Goal: Task Accomplishment & Management: Use online tool/utility

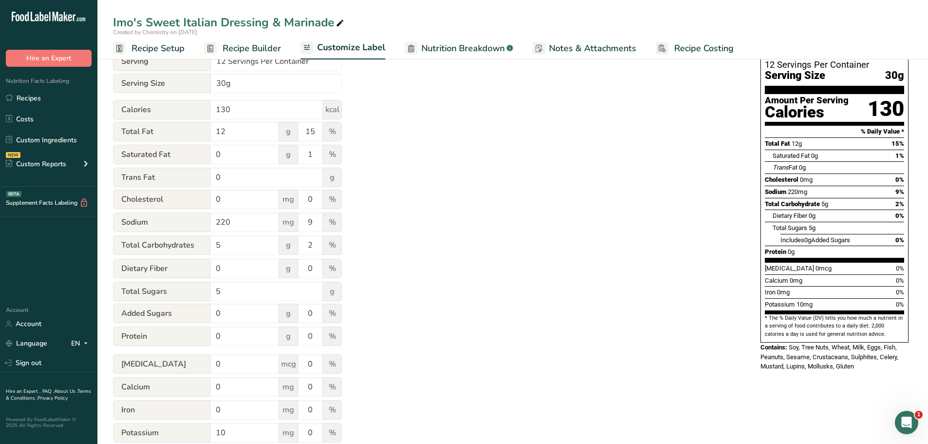
scroll to position [146, 0]
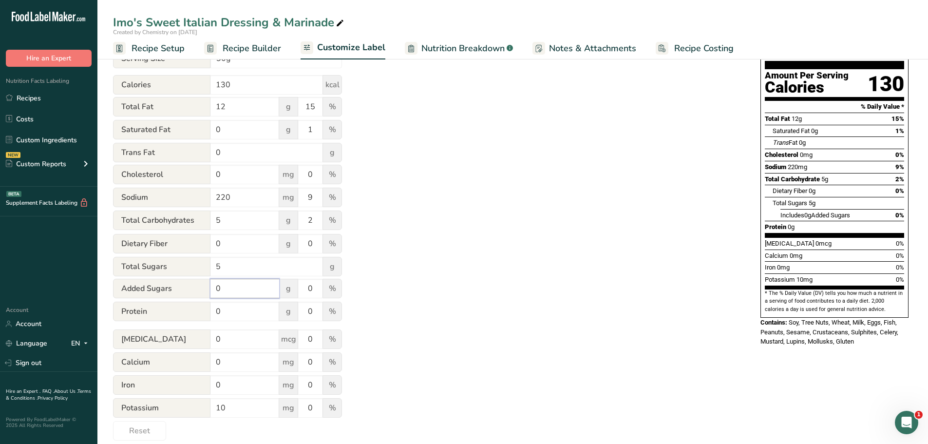
click at [245, 290] on input "0" at bounding box center [244, 288] width 69 height 19
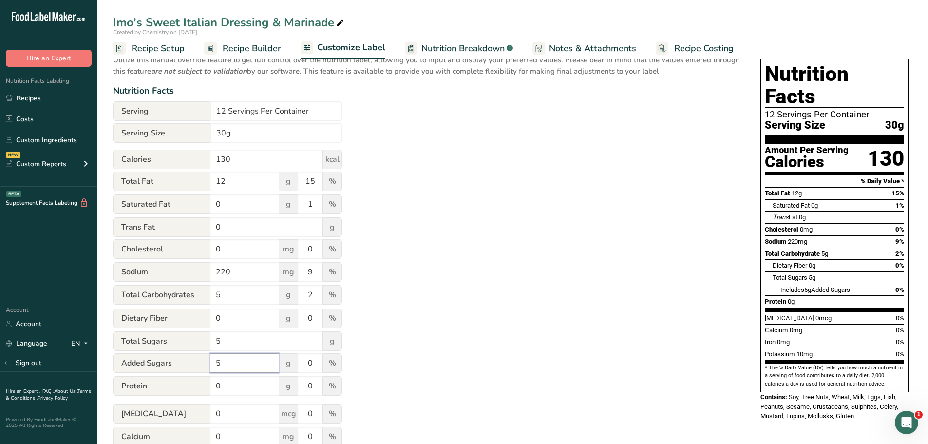
scroll to position [0, 0]
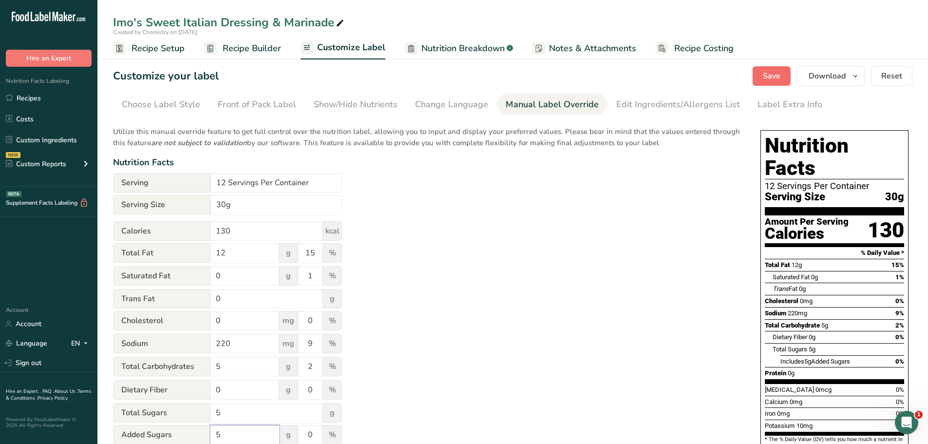
type input "5"
click at [773, 77] on span "Save" at bounding box center [772, 76] width 18 height 12
click at [860, 74] on span "button" at bounding box center [856, 76] width 12 height 12
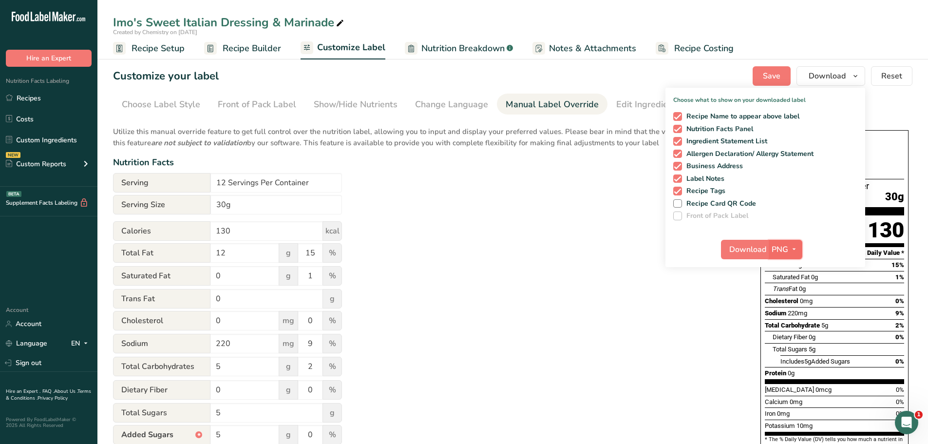
click at [795, 247] on icon "button" at bounding box center [794, 249] width 8 height 12
click at [794, 317] on link "PDF" at bounding box center [786, 317] width 31 height 16
click at [753, 239] on div "Download PDF PNG BMP SVG PDF TXT" at bounding box center [766, 251] width 200 height 31
click at [747, 249] on span "Download" at bounding box center [748, 250] width 37 height 12
click at [557, 191] on div "Utilize this manual override feature to get full control over the nutrition lab…" at bounding box center [427, 353] width 628 height 466
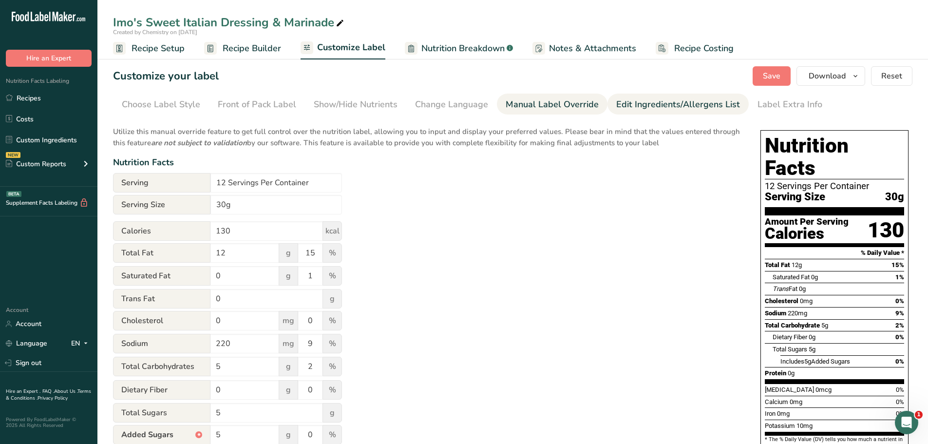
click at [628, 100] on div "Edit Ingredients/Allergens List" at bounding box center [678, 104] width 124 height 13
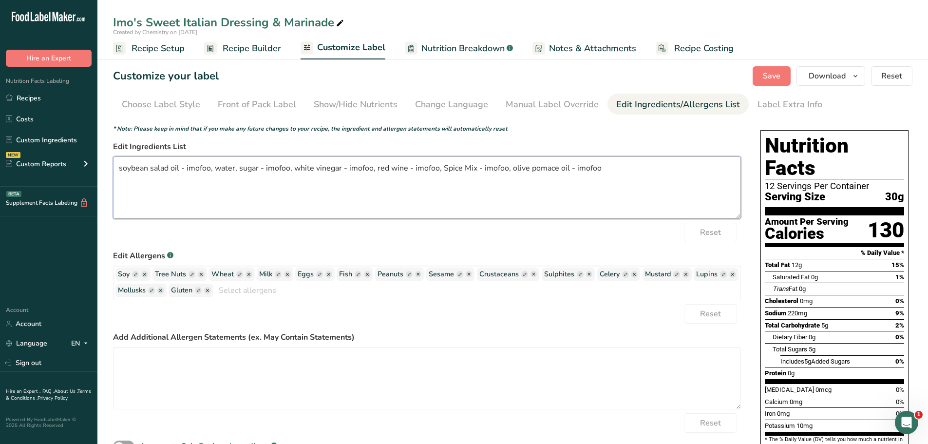
drag, startPoint x: 616, startPoint y: 171, endPoint x: 93, endPoint y: 188, distance: 523.0
click at [93, 188] on div ".a-20{fill:#fff;} Hire an Expert Nutrition Facts Labeling Recipes Costs Custom …" at bounding box center [464, 273] width 928 height 547
click at [141, 273] on icon "button" at bounding box center [144, 274] width 7 height 7
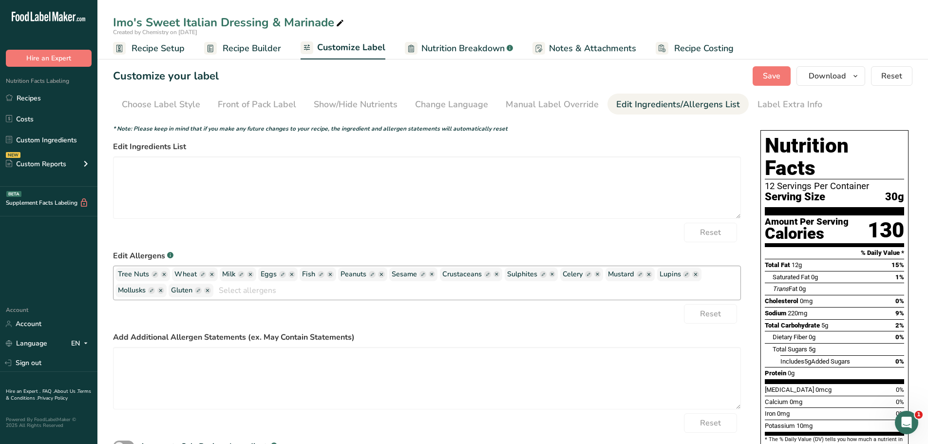
click at [164, 273] on ellipse "button" at bounding box center [164, 274] width 7 height 7
click at [162, 275] on ellipse "button" at bounding box center [164, 274] width 7 height 7
click at [210, 273] on ellipse "button" at bounding box center [212, 274] width 7 height 7
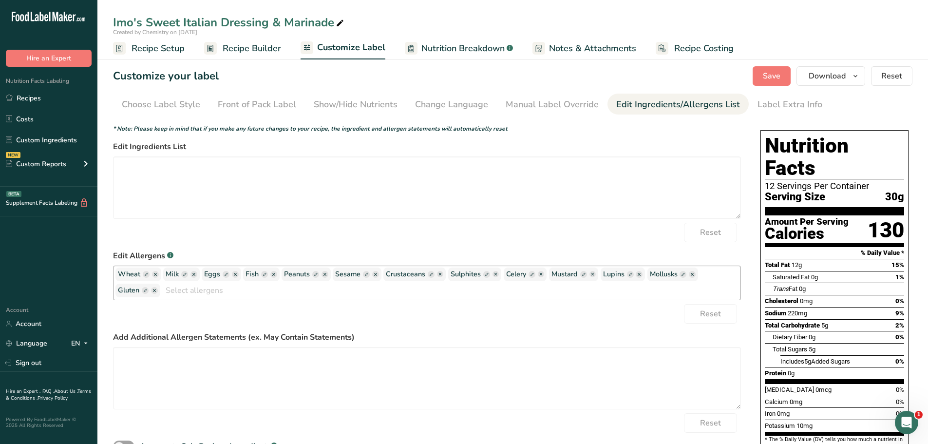
click at [233, 275] on ellipse "button" at bounding box center [235, 274] width 7 height 7
click at [226, 273] on ellipse "button" at bounding box center [226, 274] width 7 height 7
click at [224, 273] on ellipse "button" at bounding box center [226, 274] width 7 height 7
click at [229, 276] on ellipse "button" at bounding box center [226, 274] width 7 height 7
click at [226, 274] on ellipse "button" at bounding box center [226, 274] width 7 height 7
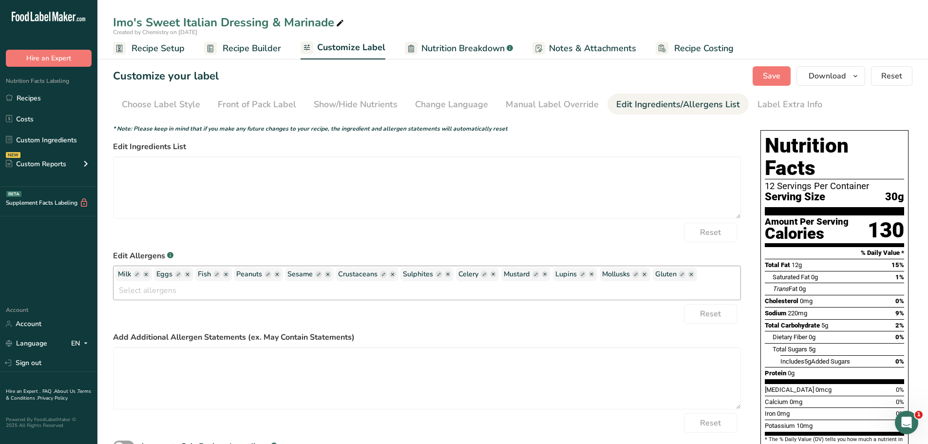
click at [278, 274] on icon "button" at bounding box center [277, 274] width 3 height 3
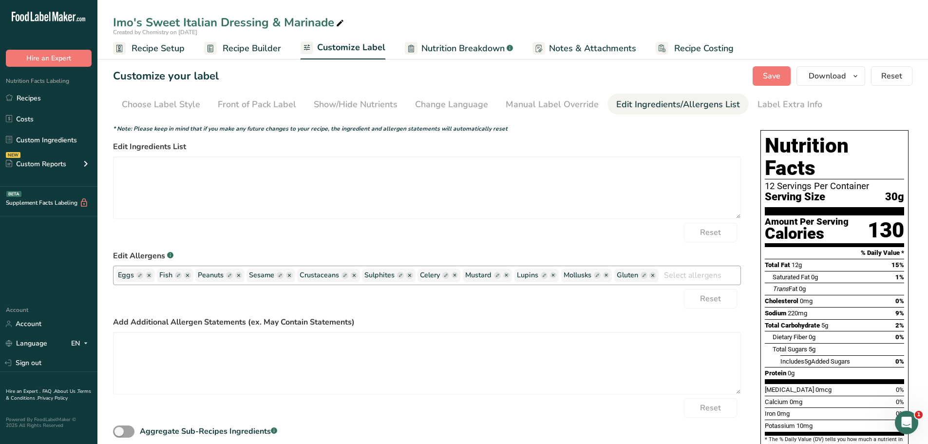
click at [288, 272] on icon "button" at bounding box center [289, 275] width 7 height 7
drag, startPoint x: 288, startPoint y: 272, endPoint x: 292, endPoint y: 277, distance: 6.6
click at [289, 273] on icon "button" at bounding box center [289, 275] width 7 height 7
click at [292, 277] on icon "button" at bounding box center [289, 275] width 7 height 7
click at [655, 274] on ellipse "button" at bounding box center [652, 275] width 7 height 7
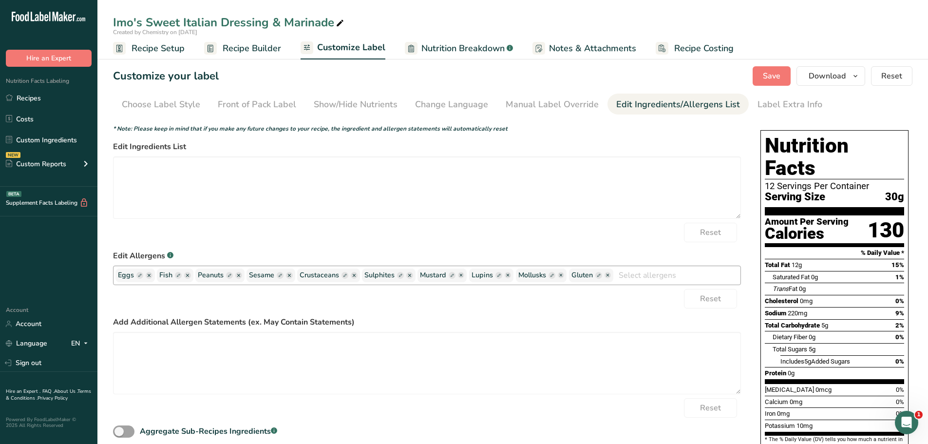
click at [150, 276] on g "button" at bounding box center [149, 275] width 7 height 7
click at [146, 272] on icon "button" at bounding box center [149, 275] width 7 height 7
click at [152, 275] on ellipse "button" at bounding box center [149, 275] width 7 height 7
click at [147, 274] on ellipse "button" at bounding box center [149, 275] width 7 height 7
click at [190, 273] on ellipse "button" at bounding box center [187, 275] width 7 height 7
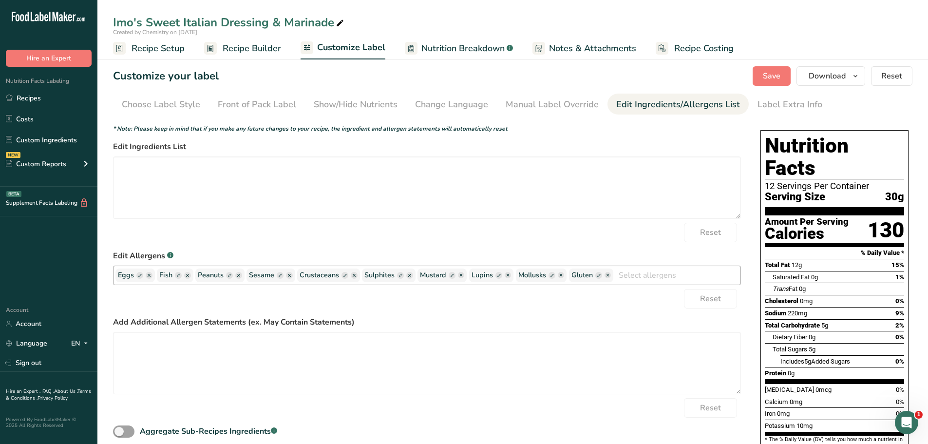
click at [185, 273] on ellipse "button" at bounding box center [187, 275] width 7 height 7
click at [187, 275] on icon "button" at bounding box center [187, 275] width 3 height 3
click at [239, 274] on ellipse "button" at bounding box center [238, 275] width 7 height 7
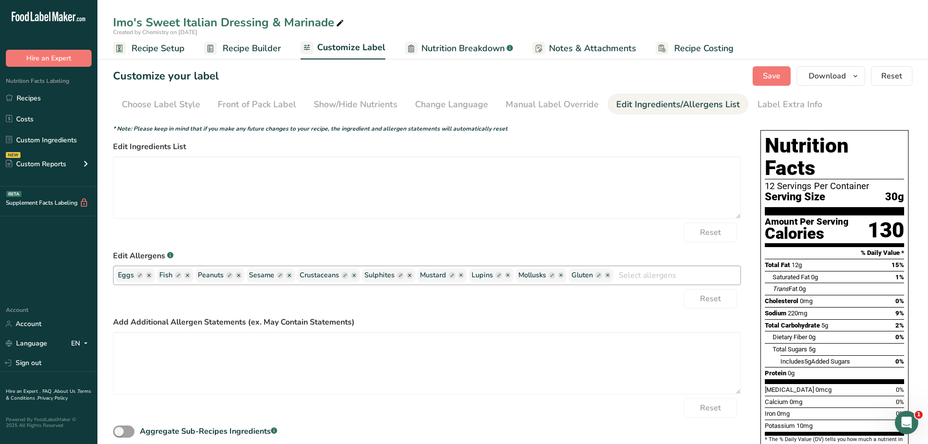
click at [288, 275] on ellipse "button" at bounding box center [289, 275] width 7 height 7
click at [610, 274] on ellipse "button" at bounding box center [608, 275] width 7 height 7
click at [553, 275] on ellipse "button" at bounding box center [552, 275] width 7 height 7
click at [486, 275] on ellipse "button" at bounding box center [487, 275] width 7 height 7
click at [438, 274] on ellipse "button" at bounding box center [437, 275] width 7 height 7
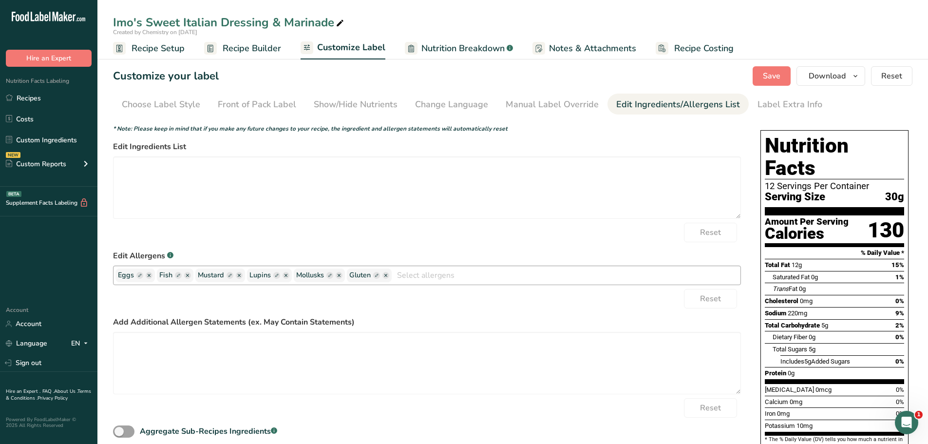
click at [385, 276] on ellipse "button" at bounding box center [385, 275] width 7 height 7
click at [349, 275] on ellipse "button" at bounding box center [347, 275] width 7 height 7
click at [307, 276] on icon "button" at bounding box center [306, 275] width 3 height 3
click at [306, 273] on ellipse "button" at bounding box center [306, 275] width 7 height 7
click at [309, 274] on ellipse "button" at bounding box center [306, 275] width 7 height 7
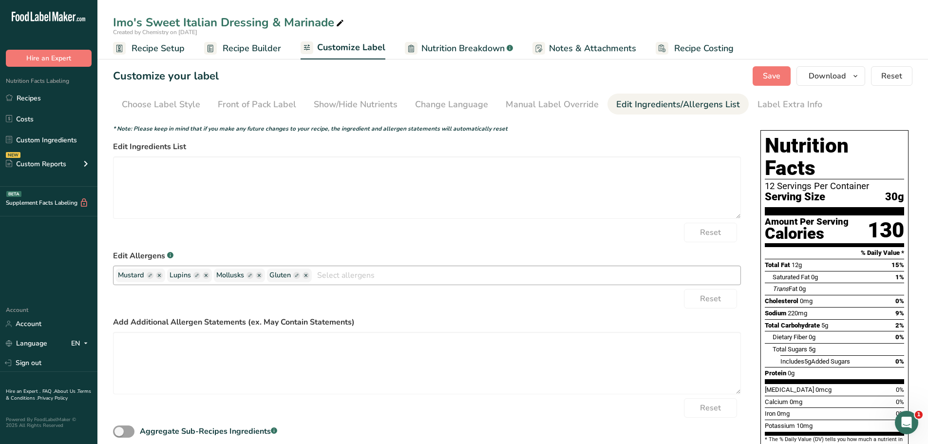
click at [307, 273] on ellipse "button" at bounding box center [306, 275] width 7 height 7
drag, startPoint x: 307, startPoint y: 273, endPoint x: 300, endPoint y: 275, distance: 8.0
click at [307, 273] on ellipse "button" at bounding box center [306, 275] width 7 height 7
click at [259, 275] on ellipse "button" at bounding box center [259, 275] width 7 height 7
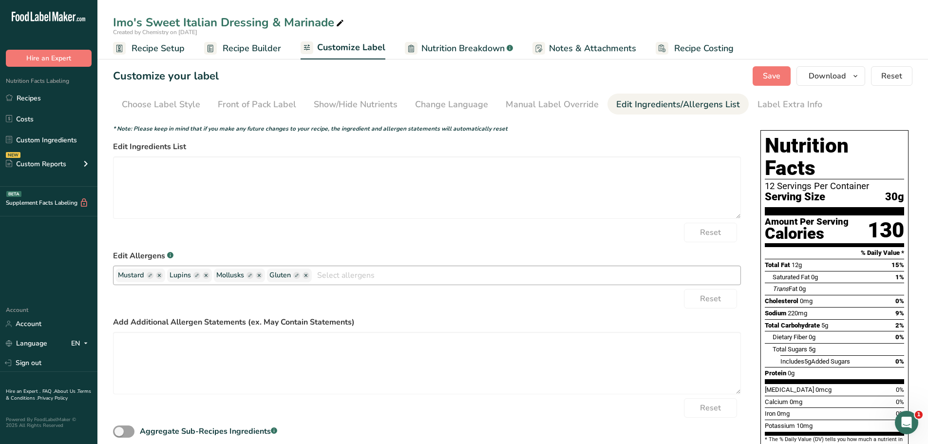
click at [206, 275] on icon "button" at bounding box center [206, 275] width 3 height 3
click at [266, 303] on div "Reset" at bounding box center [427, 298] width 628 height 19
click at [457, 175] on textarea at bounding box center [427, 187] width 628 height 62
click at [308, 298] on div "Reset" at bounding box center [427, 298] width 628 height 19
click at [207, 274] on g "button" at bounding box center [206, 275] width 7 height 7
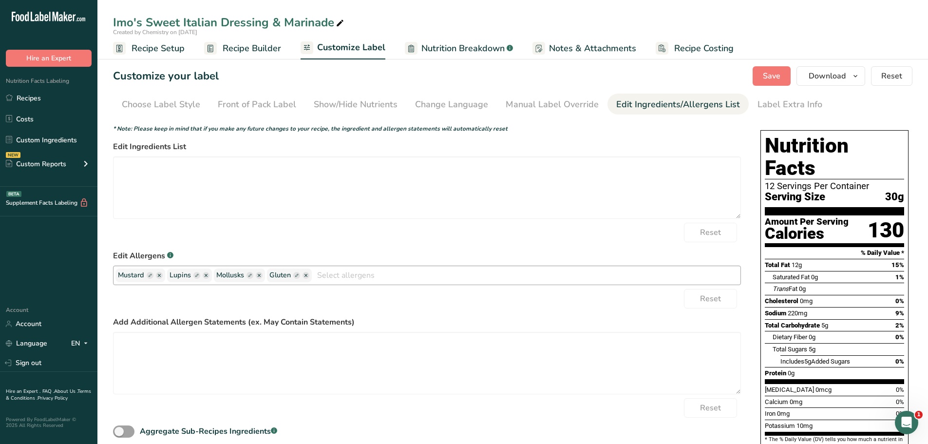
click at [204, 274] on ellipse "button" at bounding box center [206, 275] width 7 height 7
click at [202, 274] on span "Lupins" at bounding box center [190, 275] width 40 height 11
click at [292, 217] on textarea at bounding box center [427, 187] width 628 height 62
click at [323, 244] on form "* Note: Please keep in mind that if you make any future changes to your recipe,…" at bounding box center [427, 281] width 628 height 315
click at [549, 306] on div "Reset" at bounding box center [427, 298] width 628 height 19
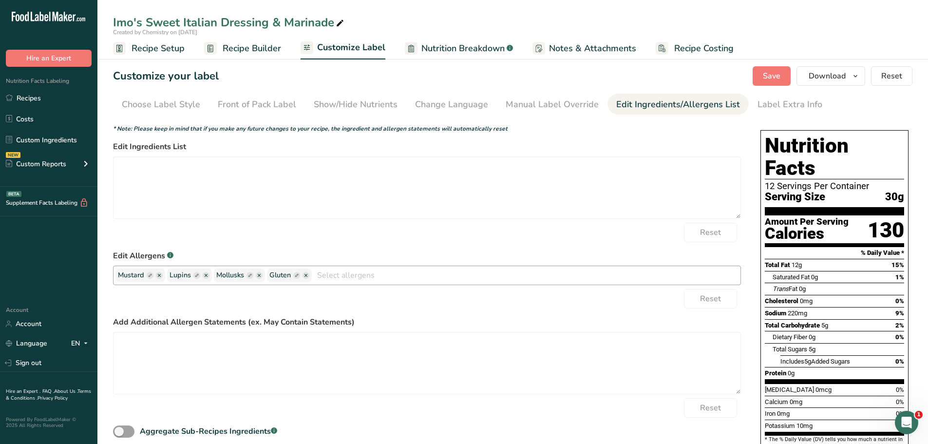
click at [308, 275] on ellipse "button" at bounding box center [306, 275] width 7 height 7
click at [259, 276] on icon "button" at bounding box center [259, 275] width 3 height 3
click at [208, 274] on ellipse "button" at bounding box center [206, 275] width 7 height 7
click at [160, 275] on icon "button" at bounding box center [159, 275] width 3 height 3
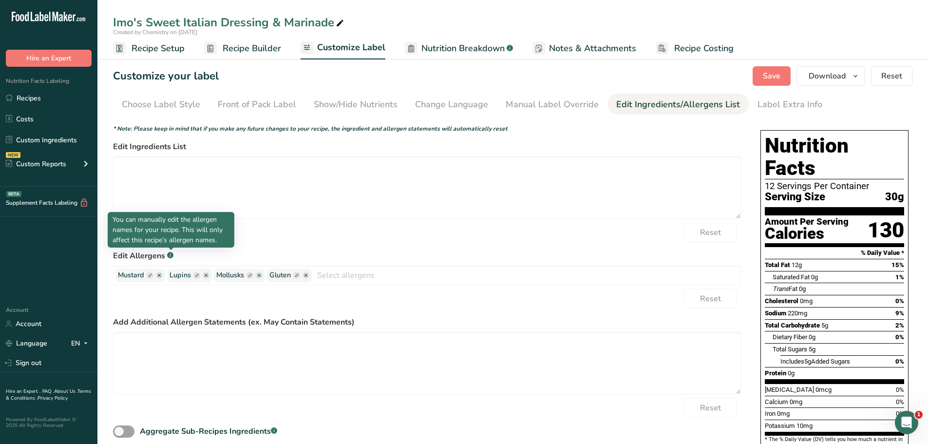
click at [172, 252] on rect at bounding box center [170, 255] width 6 height 6
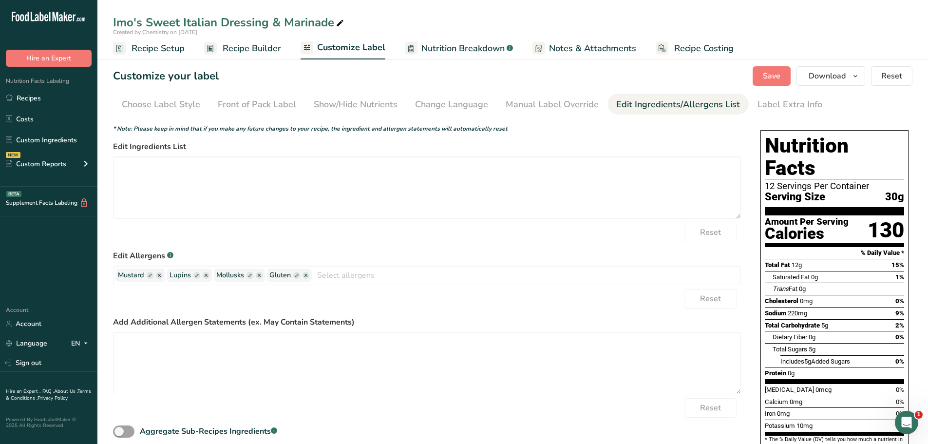
click at [172, 252] on rect at bounding box center [170, 255] width 6 height 6
click at [135, 278] on span "Mustard" at bounding box center [131, 275] width 26 height 11
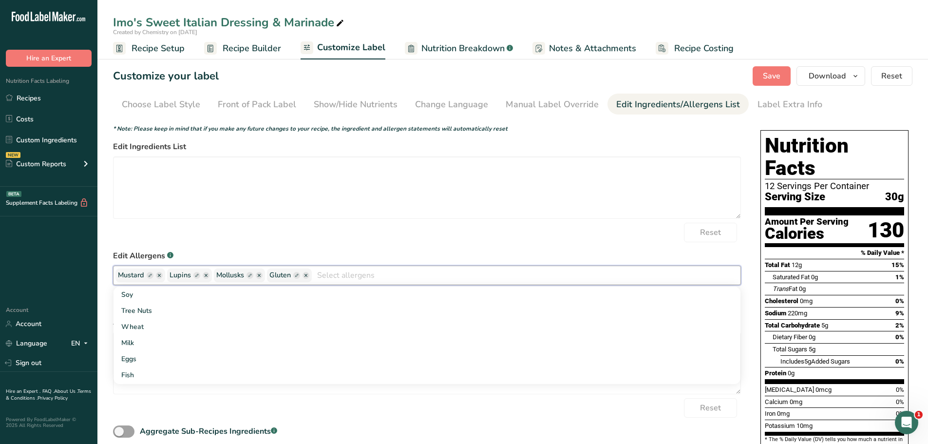
click at [159, 274] on ellipse "button" at bounding box center [159, 275] width 7 height 7
click at [306, 276] on ellipse "button" at bounding box center [306, 275] width 7 height 7
click at [299, 275] on rect "button" at bounding box center [296, 275] width 7 height 7
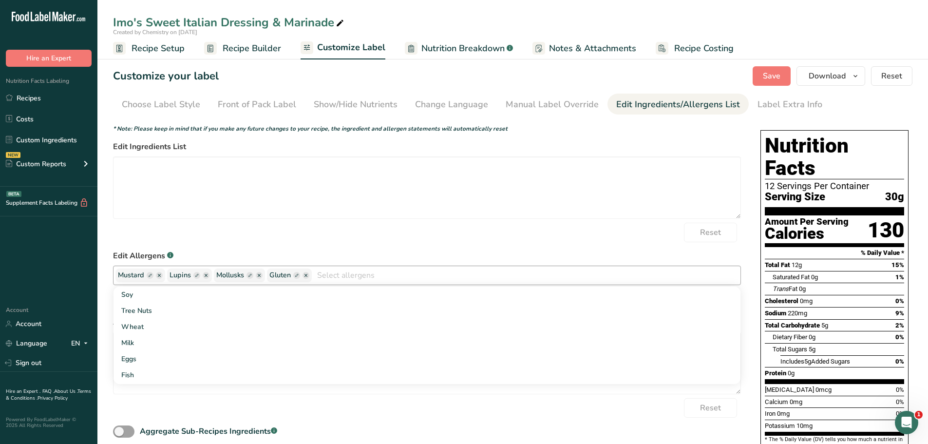
click at [299, 275] on rect "button" at bounding box center [296, 275] width 7 height 7
click at [396, 243] on form "* Note: Please keep in mind that if you make any future changes to your recipe,…" at bounding box center [427, 281] width 628 height 315
click at [767, 71] on span "Save" at bounding box center [772, 76] width 18 height 12
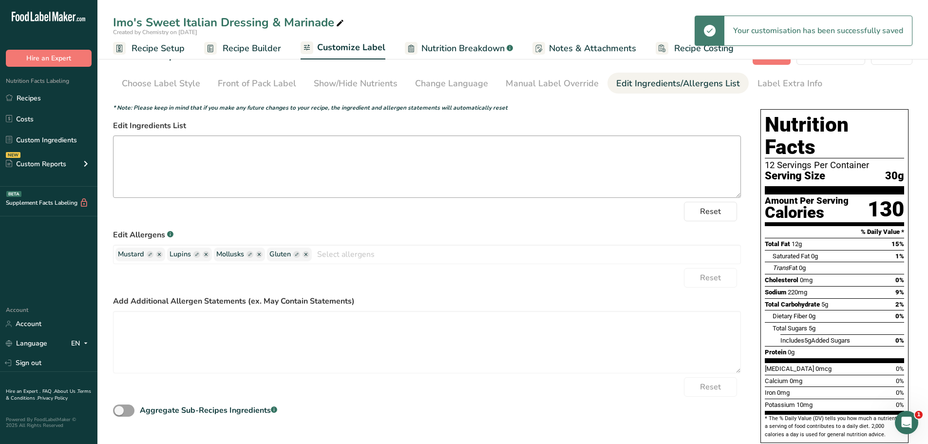
scroll to position [33, 0]
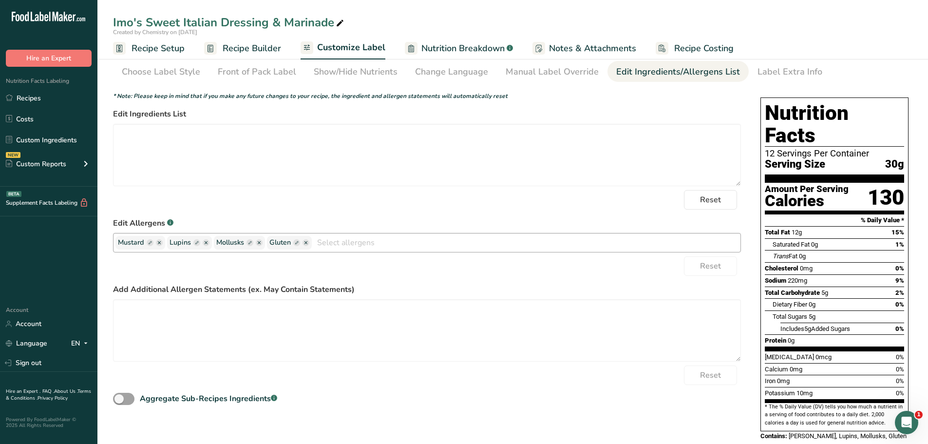
click at [305, 244] on icon "button" at bounding box center [306, 242] width 3 height 3
click at [306, 243] on g "button" at bounding box center [306, 242] width 7 height 7
click at [306, 243] on ellipse "button" at bounding box center [306, 242] width 7 height 7
click at [363, 209] on div "Reset" at bounding box center [427, 199] width 628 height 19
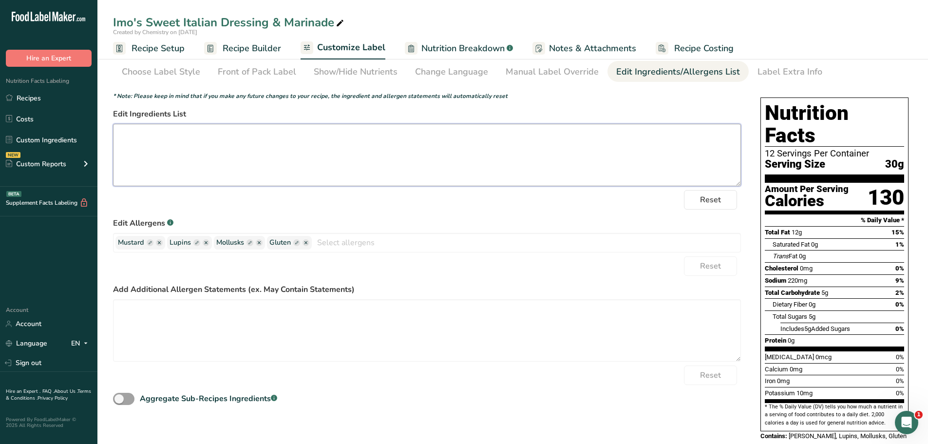
click at [337, 152] on textarea at bounding box center [427, 155] width 628 height 62
click at [308, 243] on ellipse "button" at bounding box center [306, 242] width 7 height 7
click at [261, 241] on ellipse "button" at bounding box center [259, 242] width 7 height 7
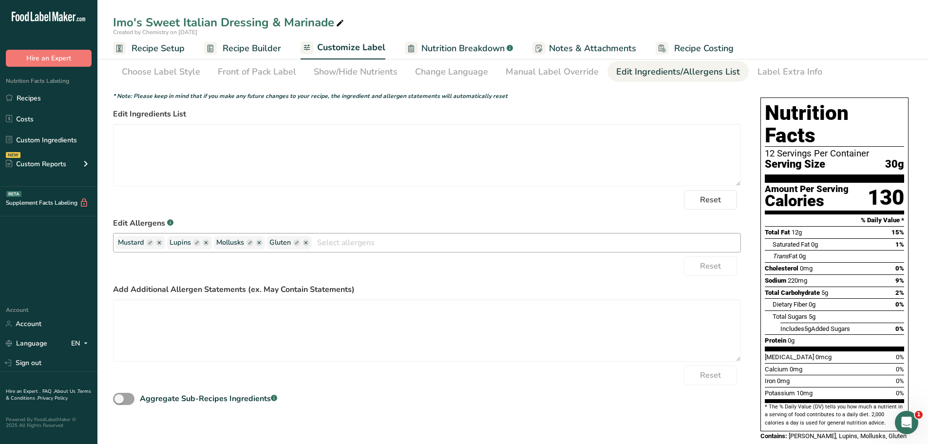
click at [259, 241] on ellipse "button" at bounding box center [259, 242] width 7 height 7
click at [206, 243] on icon "button" at bounding box center [206, 242] width 3 height 3
drag, startPoint x: 206, startPoint y: 243, endPoint x: 188, endPoint y: 234, distance: 20.0
click at [204, 242] on g "button" at bounding box center [206, 242] width 7 height 7
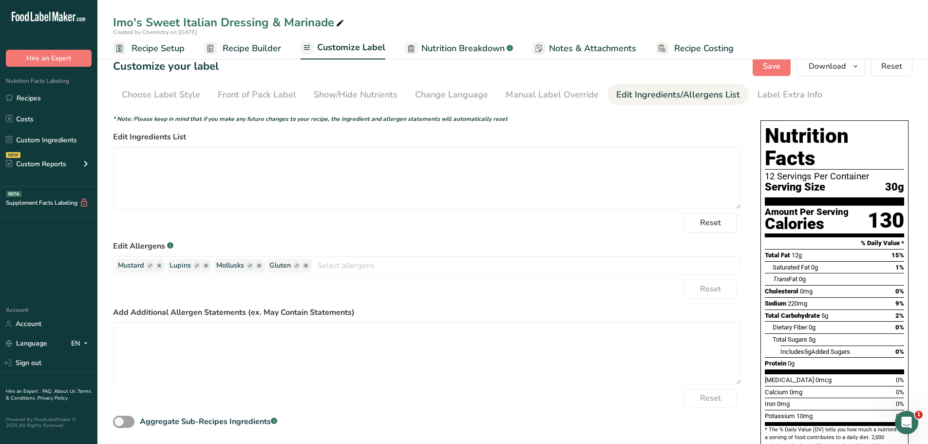
scroll to position [0, 0]
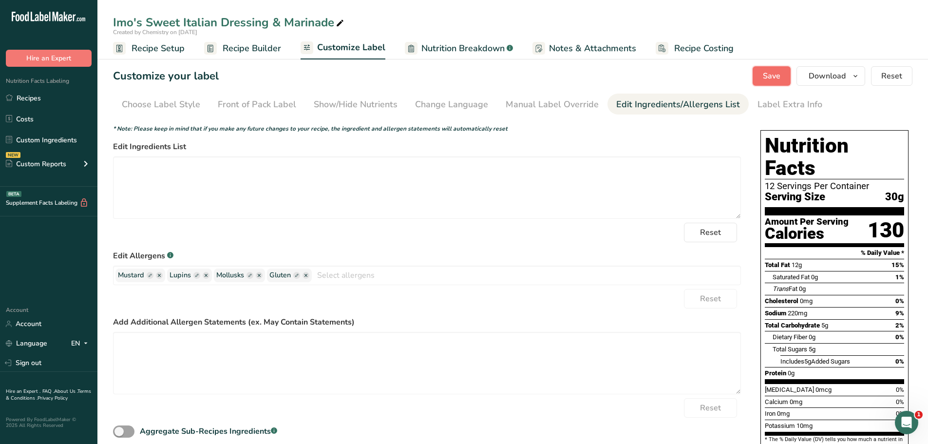
click at [781, 78] on span "Save" at bounding box center [772, 76] width 18 height 12
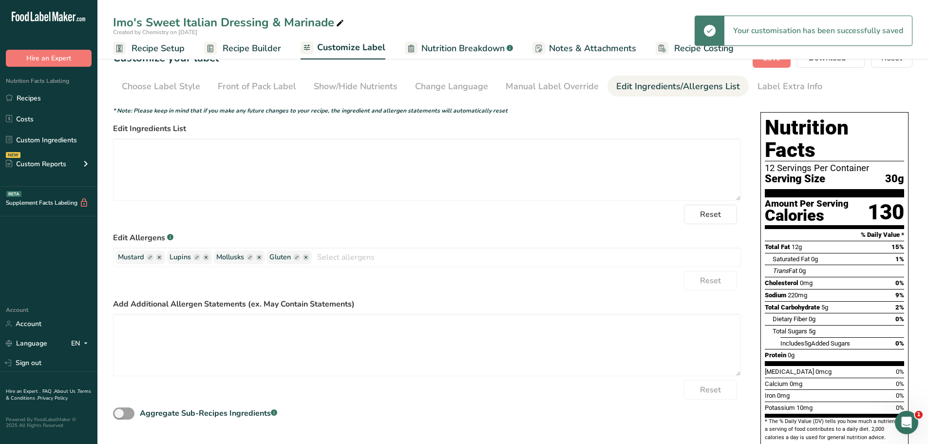
scroll to position [33, 0]
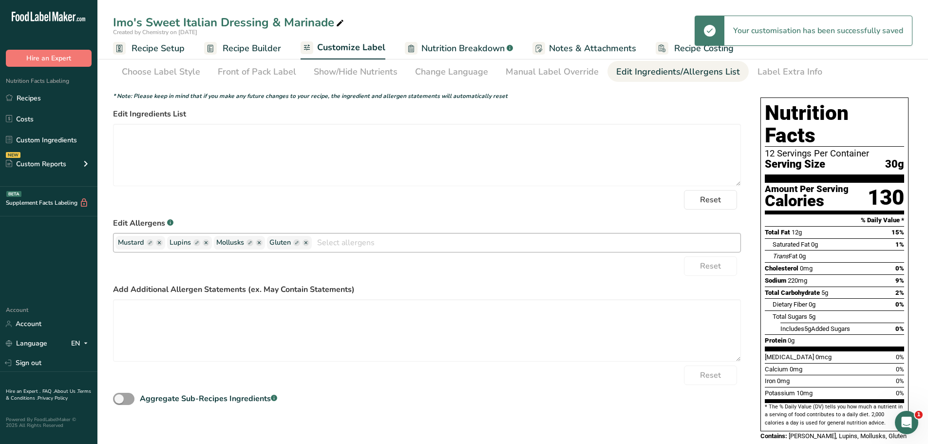
click at [434, 248] on input "text" at bounding box center [526, 242] width 429 height 15
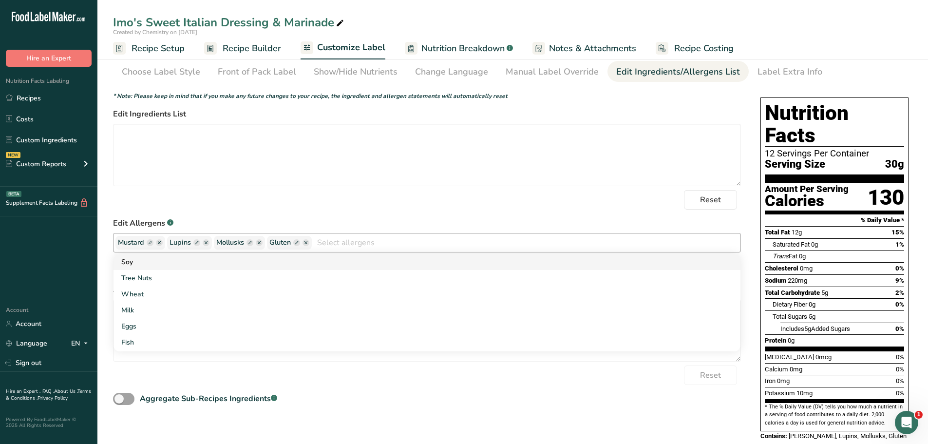
click at [142, 264] on link "Soy" at bounding box center [427, 262] width 627 height 16
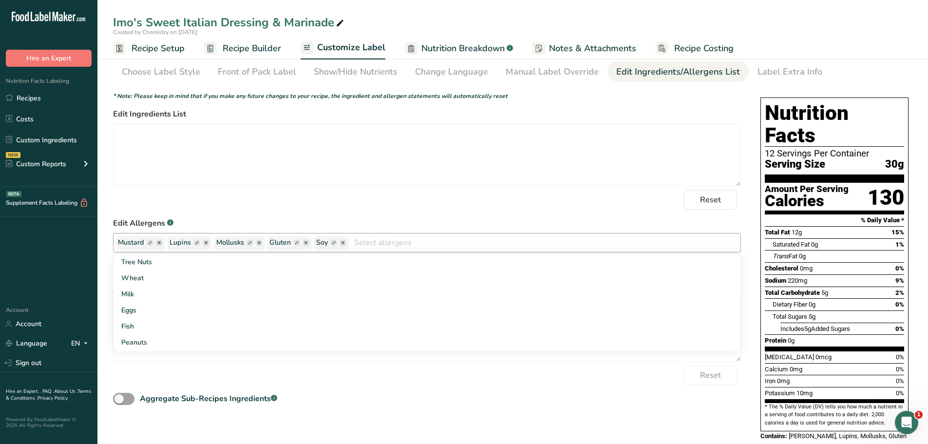
click at [308, 241] on ellipse "button" at bounding box center [306, 242] width 7 height 7
drag, startPoint x: 260, startPoint y: 243, endPoint x: 253, endPoint y: 244, distance: 7.5
click at [259, 243] on g "button" at bounding box center [259, 242] width 7 height 7
click at [206, 243] on icon "button" at bounding box center [206, 242] width 3 height 3
click at [159, 244] on icon "button" at bounding box center [159, 242] width 3 height 3
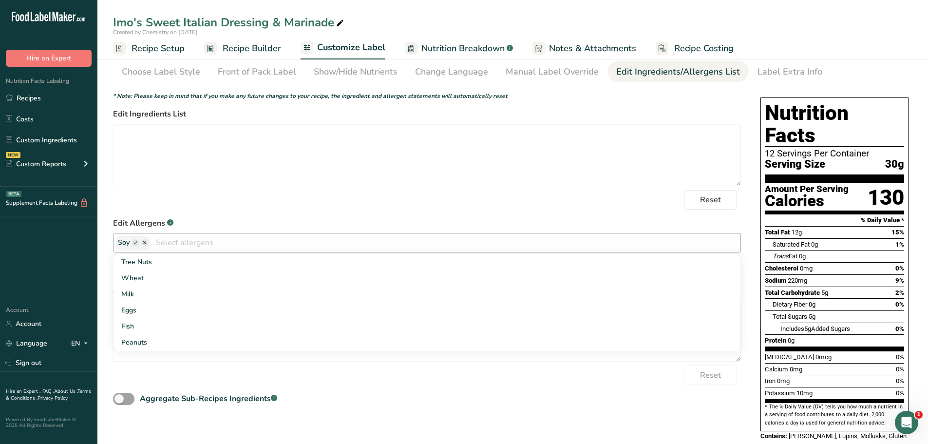
click at [145, 242] on ellipse "button" at bounding box center [144, 242] width 7 height 7
click at [143, 241] on ellipse "button" at bounding box center [144, 242] width 7 height 7
click at [134, 266] on link "Tree Nuts" at bounding box center [427, 262] width 627 height 16
click at [146, 239] on icon "button" at bounding box center [144, 242] width 7 height 7
click at [164, 243] on icon "button" at bounding box center [164, 242] width 3 height 3
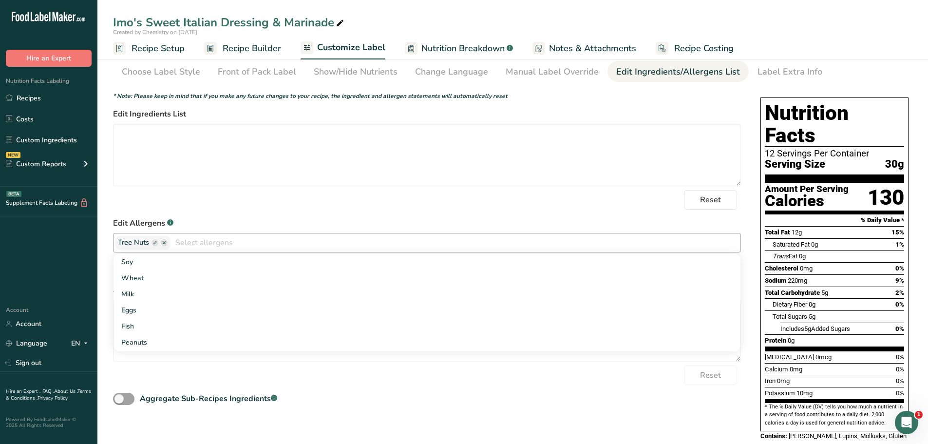
click at [164, 243] on icon "button" at bounding box center [164, 242] width 3 height 3
click at [224, 210] on form "* Note: Please keep in mind that if you make any future changes to your recipe,…" at bounding box center [427, 249] width 628 height 315
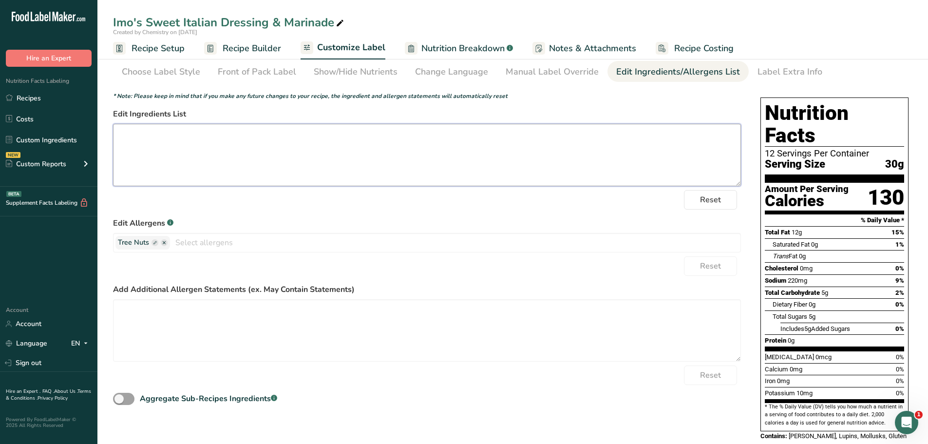
click at [236, 161] on textarea at bounding box center [427, 155] width 628 height 62
click at [163, 240] on ellipse "button" at bounding box center [164, 242] width 7 height 7
click at [162, 240] on icon "button" at bounding box center [164, 242] width 7 height 7
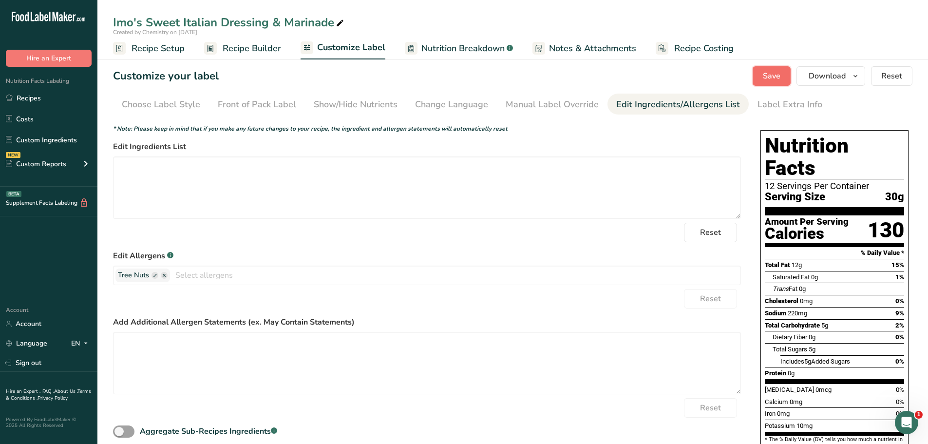
click at [767, 77] on span "Save" at bounding box center [772, 76] width 18 height 12
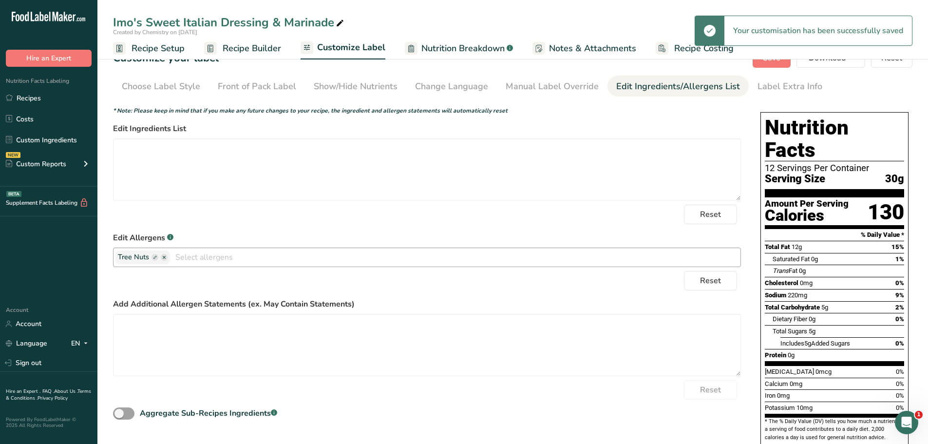
scroll to position [33, 0]
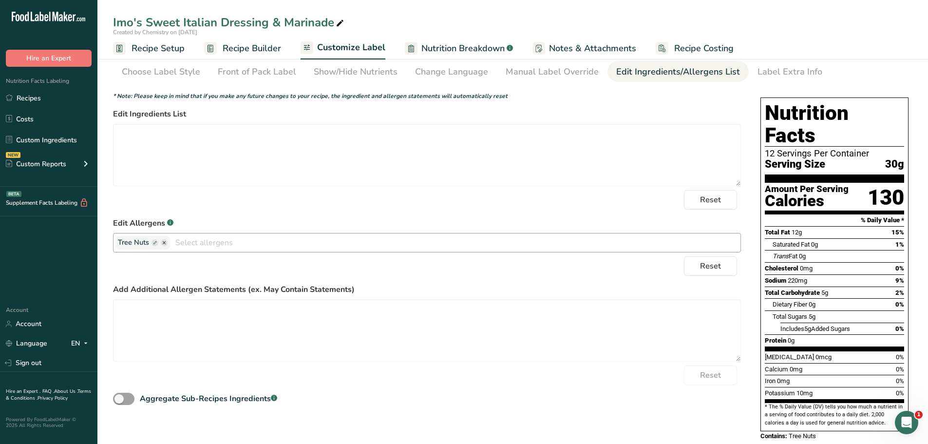
click at [164, 243] on icon "button" at bounding box center [164, 242] width 3 height 3
click at [159, 264] on div "Reset" at bounding box center [427, 265] width 628 height 19
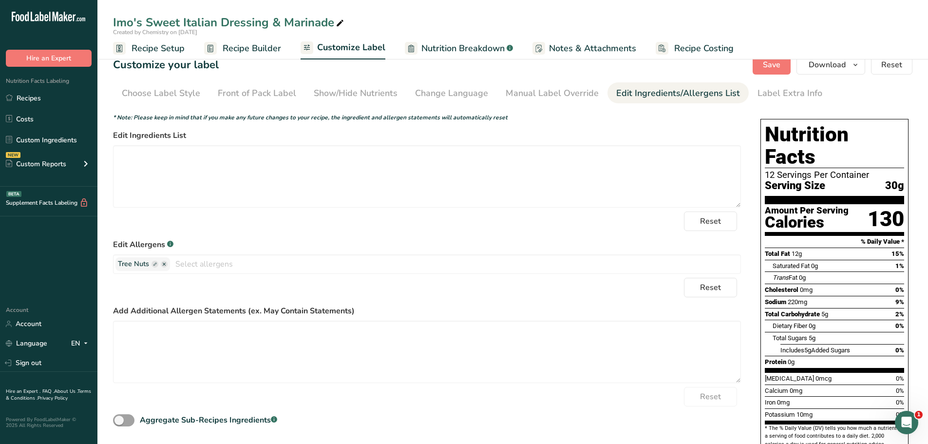
scroll to position [0, 0]
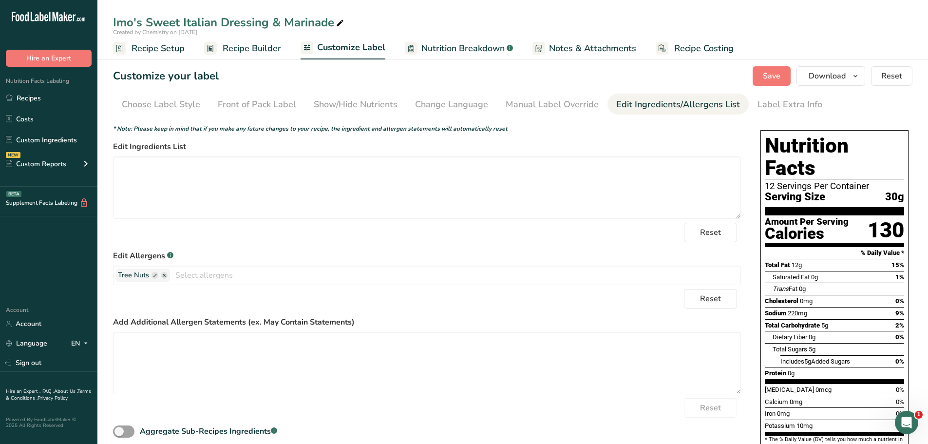
click at [460, 49] on span "Nutrition Breakdown" at bounding box center [462, 48] width 83 height 13
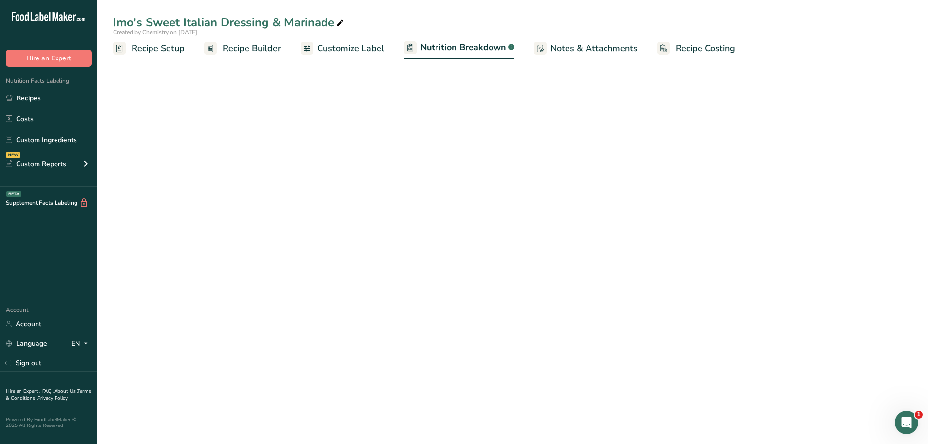
select select "Calories"
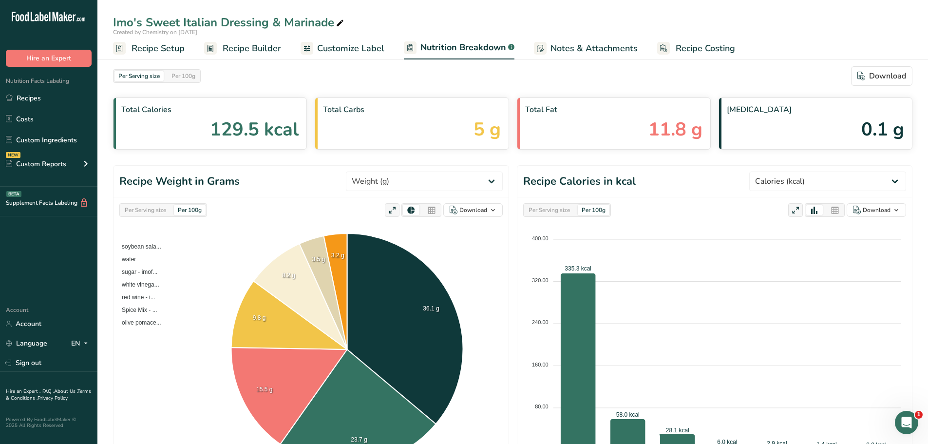
click at [358, 50] on span "Customize Label" at bounding box center [350, 48] width 67 height 13
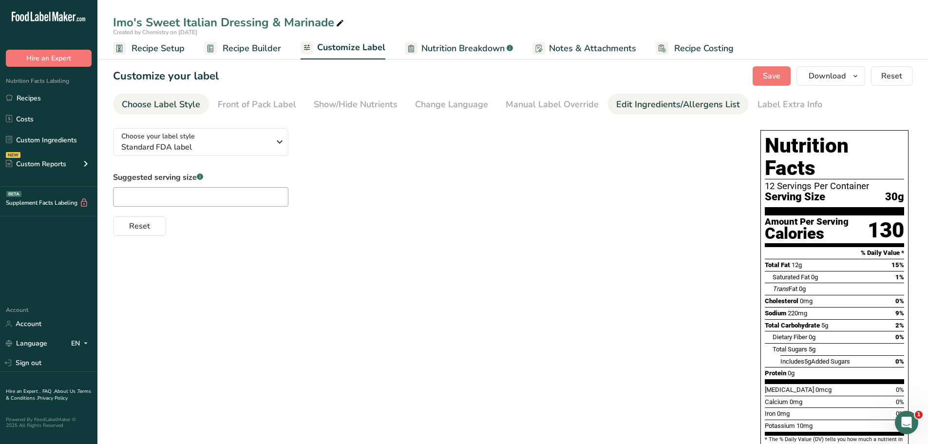
click at [647, 107] on div "Edit Ingredients/Allergens List" at bounding box center [678, 104] width 124 height 13
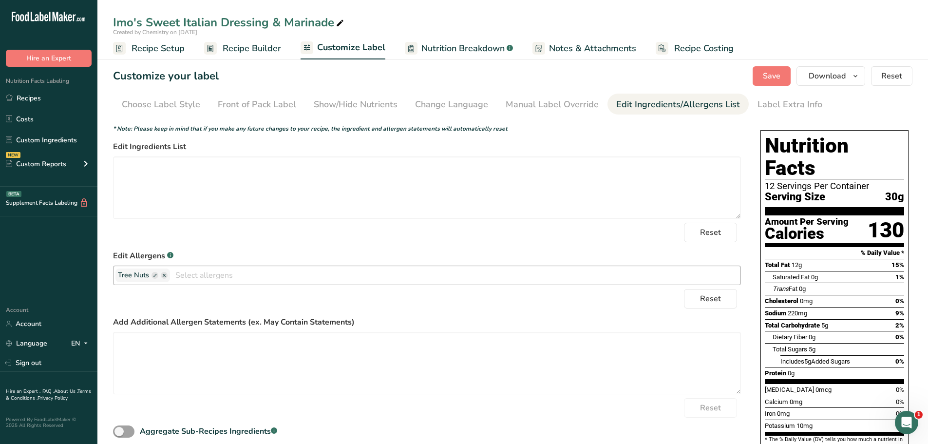
click at [161, 272] on icon "button" at bounding box center [164, 275] width 7 height 7
click at [164, 273] on ellipse "button" at bounding box center [164, 275] width 7 height 7
click at [437, 232] on div "Reset" at bounding box center [427, 232] width 628 height 19
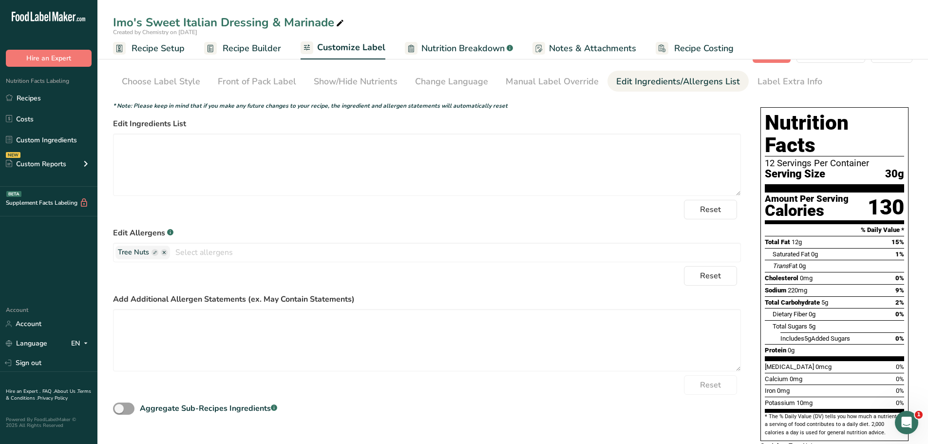
scroll to position [33, 0]
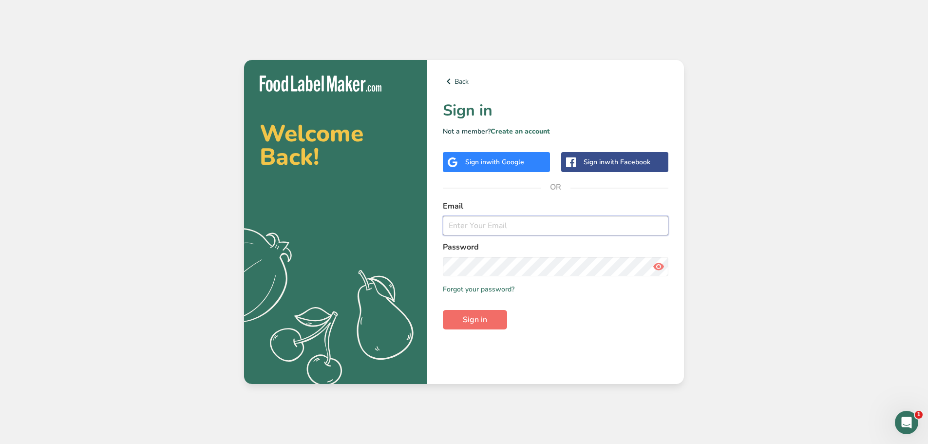
type input "sa-chem-data@certifiedgroup.com"
click at [481, 316] on span "Sign in" at bounding box center [475, 320] width 24 height 12
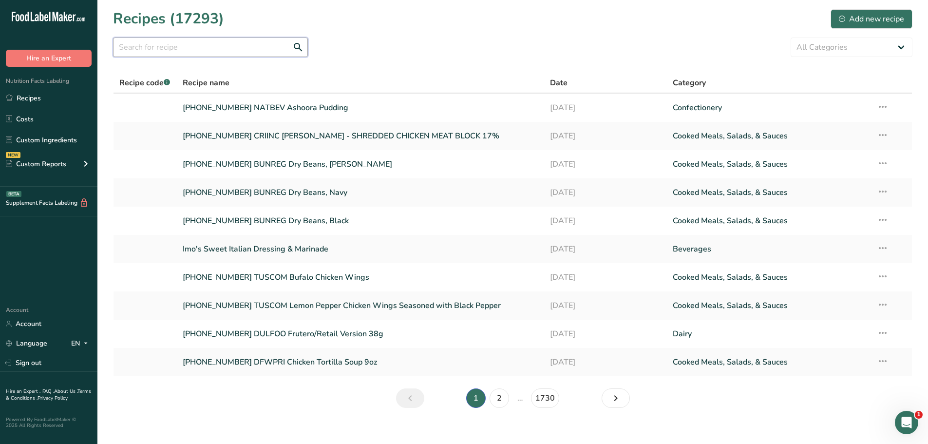
click at [251, 44] on input "text" at bounding box center [210, 47] width 195 height 19
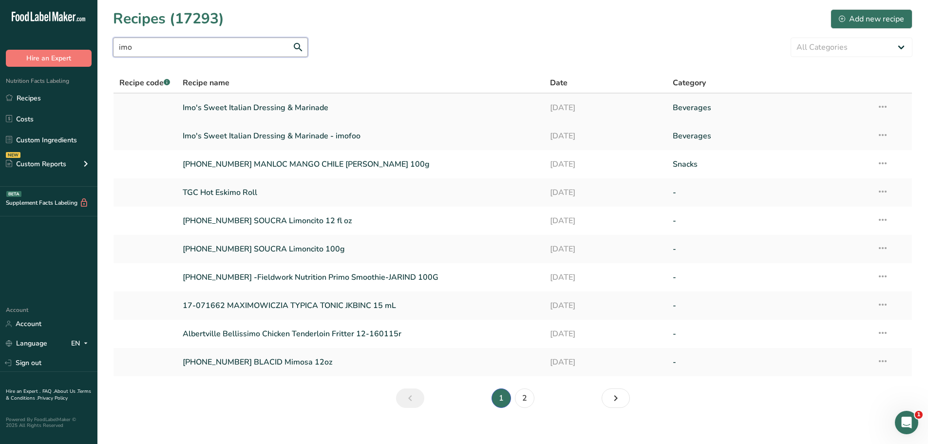
type input "imo"
click at [266, 104] on link "Imo's Sweet Italian Dressing & Marinade" at bounding box center [361, 107] width 356 height 20
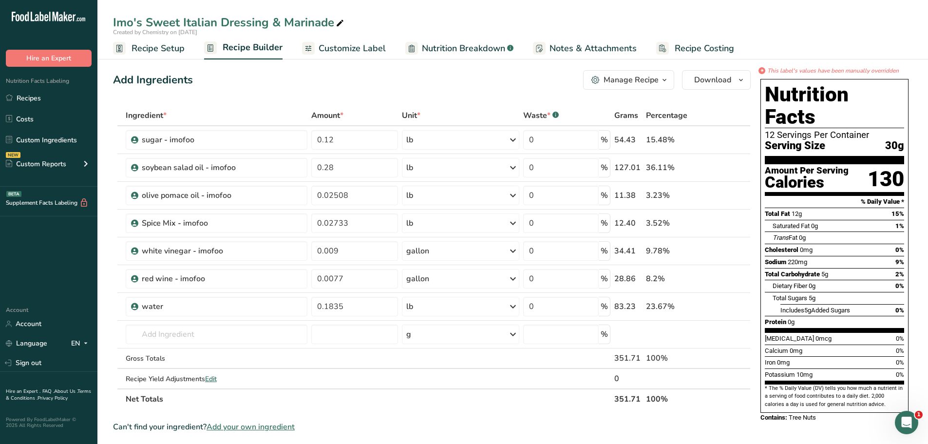
click at [337, 47] on span "Customize Label" at bounding box center [352, 48] width 67 height 13
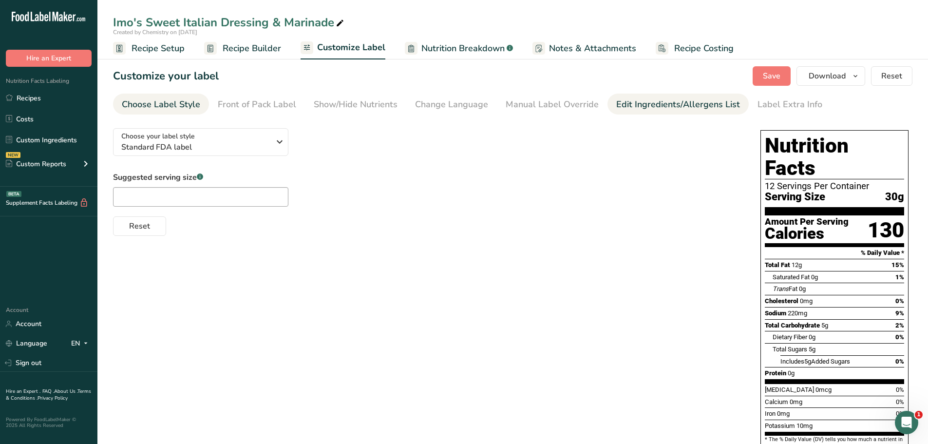
click at [621, 107] on div "Edit Ingredients/Allergens List" at bounding box center [678, 104] width 124 height 13
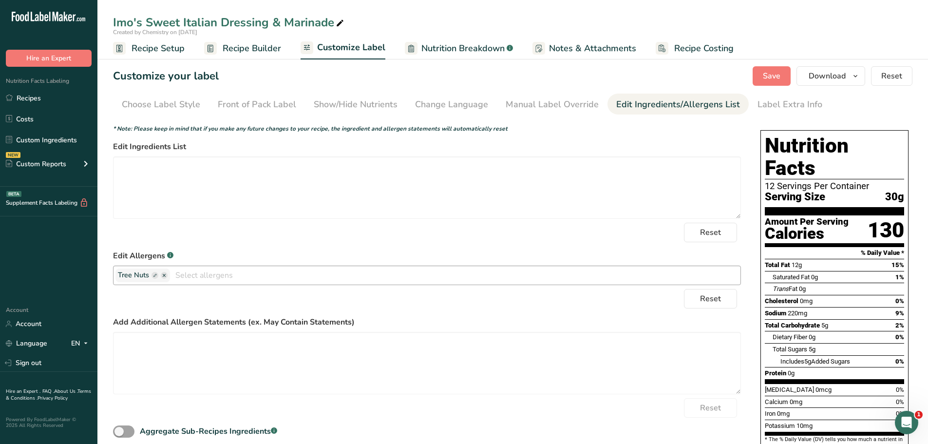
click at [164, 273] on ellipse "button" at bounding box center [164, 275] width 7 height 7
click at [163, 273] on ellipse "button" at bounding box center [164, 275] width 7 height 7
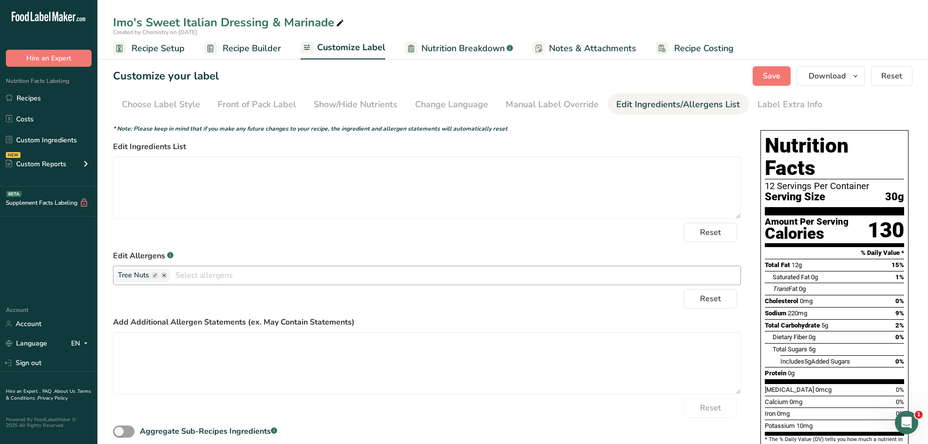
click at [163, 273] on ellipse "button" at bounding box center [164, 275] width 7 height 7
click at [162, 274] on ellipse "button" at bounding box center [164, 275] width 7 height 7
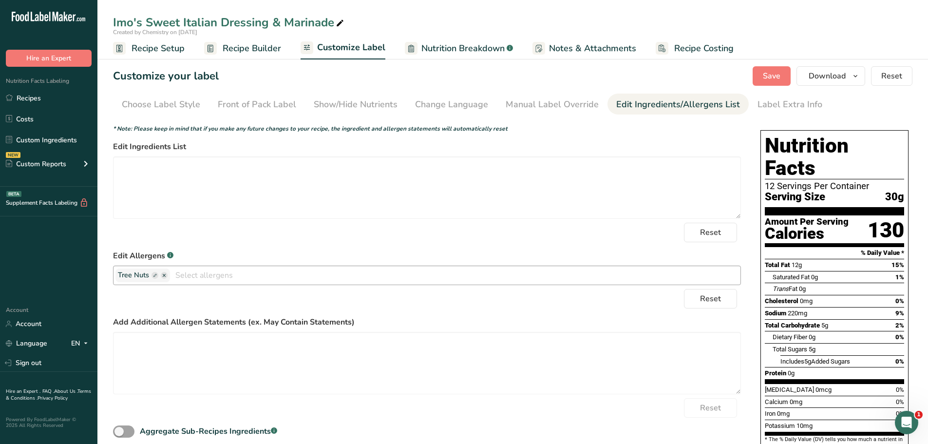
click at [152, 275] on icon "button" at bounding box center [155, 275] width 7 height 7
click at [156, 276] on rect "button" at bounding box center [155, 275] width 7 height 7
click at [154, 276] on rect "button" at bounding box center [155, 275] width 7 height 7
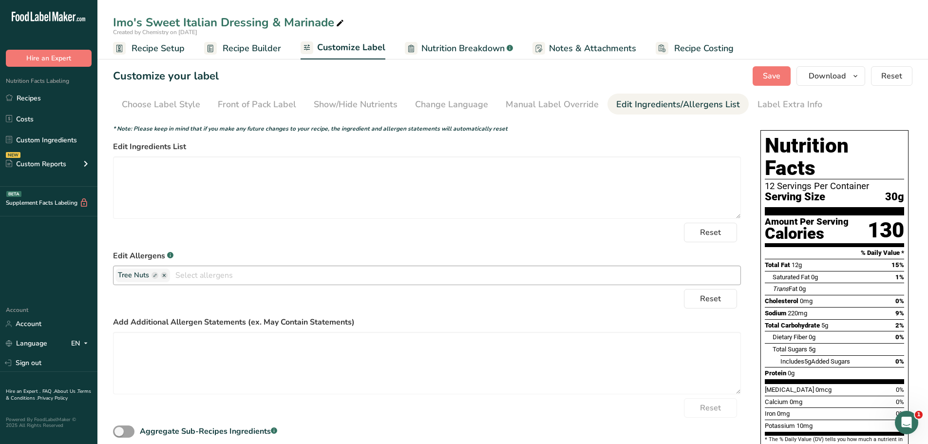
click at [154, 276] on rect "button" at bounding box center [155, 275] width 7 height 7
click at [769, 79] on span "Save" at bounding box center [772, 76] width 18 height 12
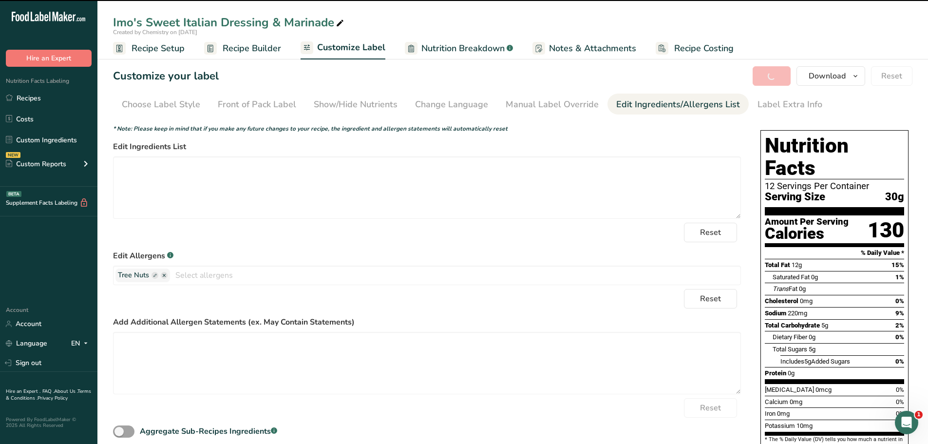
type textarea "soybean salad oil - imofoo, water, sugar - imofoo, white vinegar - imofoo, red …"
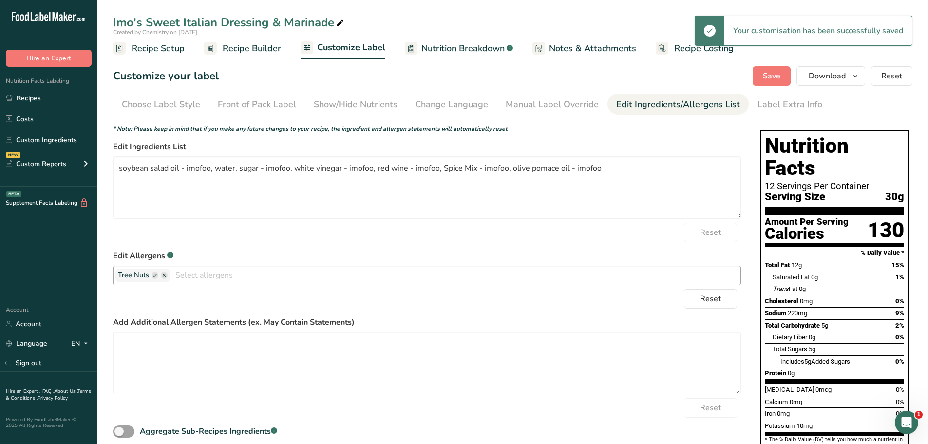
click at [161, 276] on ellipse "button" at bounding box center [164, 275] width 7 height 7
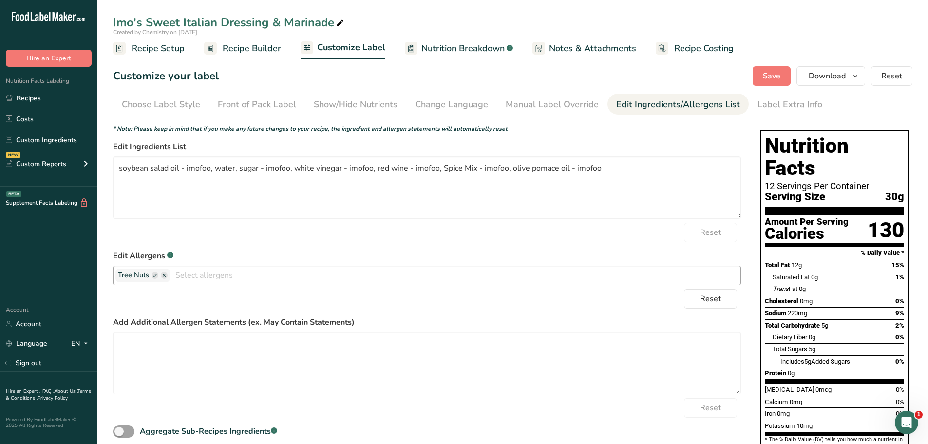
click at [180, 273] on input "text" at bounding box center [455, 274] width 571 height 15
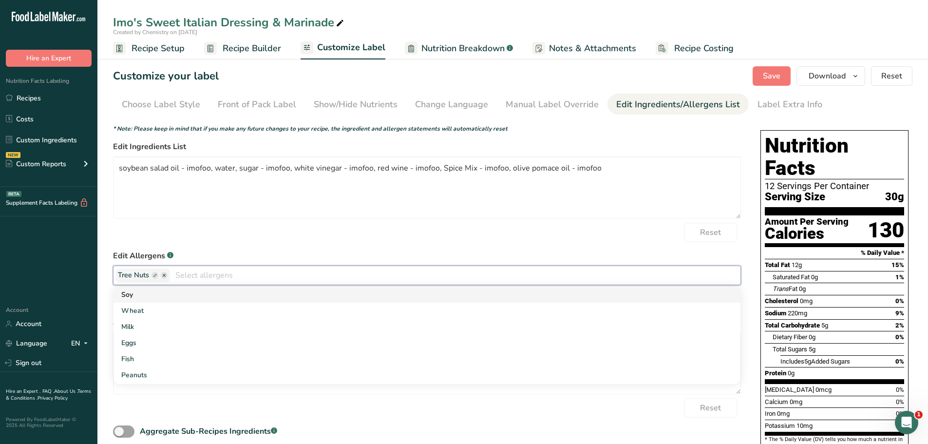
click at [227, 296] on link "Soy" at bounding box center [427, 294] width 627 height 16
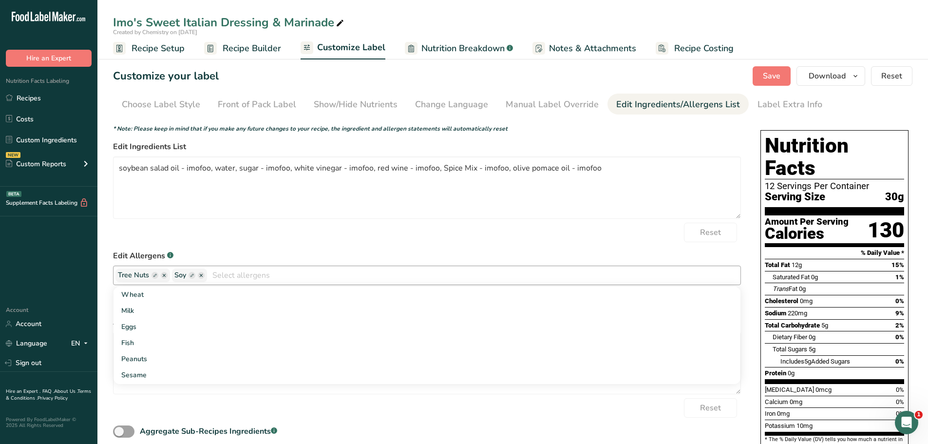
click at [164, 276] on icon "button" at bounding box center [164, 275] width 3 height 3
click at [144, 274] on icon "button" at bounding box center [144, 275] width 3 height 3
click at [263, 248] on form "* Note: Please keep in mind that if you make any future changes to your recipe,…" at bounding box center [427, 281] width 628 height 315
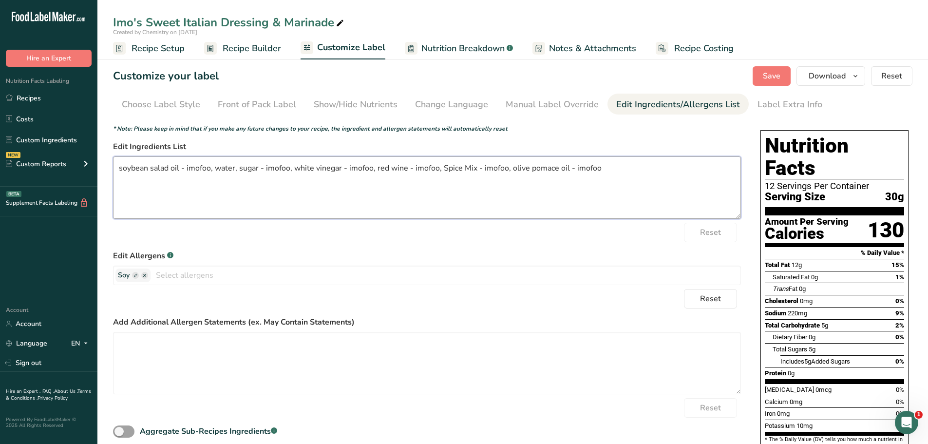
click at [275, 211] on textarea "soybean salad oil - imofoo, water, sugar - imofoo, white vinegar - imofoo, red …" at bounding box center [427, 187] width 628 height 62
click at [249, 233] on div "Reset" at bounding box center [427, 232] width 628 height 19
click at [144, 277] on ellipse "button" at bounding box center [144, 275] width 7 height 7
drag, startPoint x: 630, startPoint y: 172, endPoint x: 90, endPoint y: 182, distance: 540.4
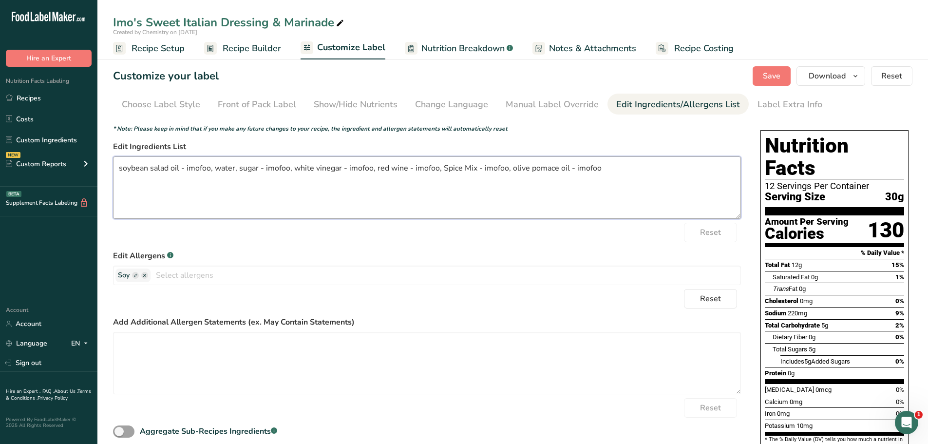
click at [87, 184] on div ".a-20{fill:#fff;} Hire an Expert Nutrition Facts Labeling Recipes Costs Custom …" at bounding box center [464, 264] width 928 height 528
click at [144, 275] on icon "button" at bounding box center [144, 275] width 3 height 3
click at [145, 275] on icon "button" at bounding box center [144, 275] width 3 height 3
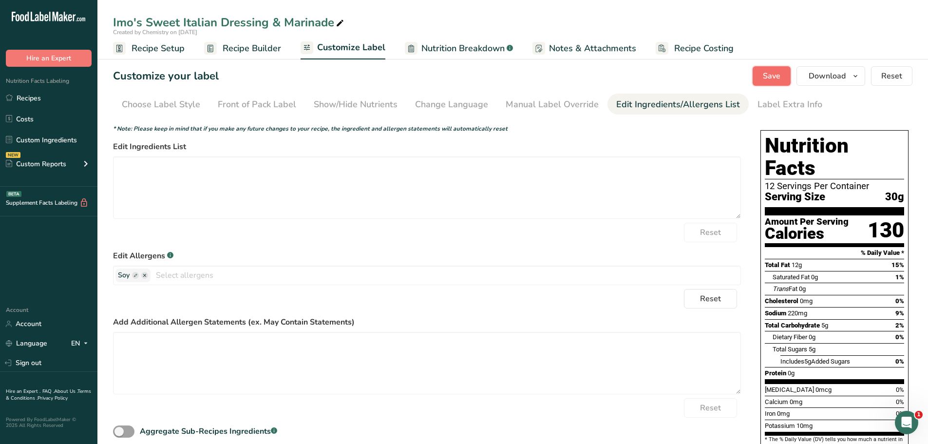
click at [769, 76] on span "Save" at bounding box center [772, 76] width 18 height 12
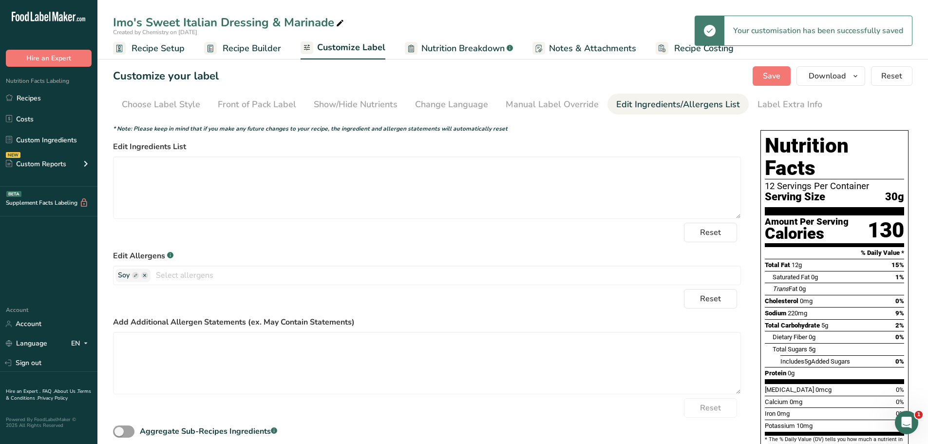
scroll to position [33, 0]
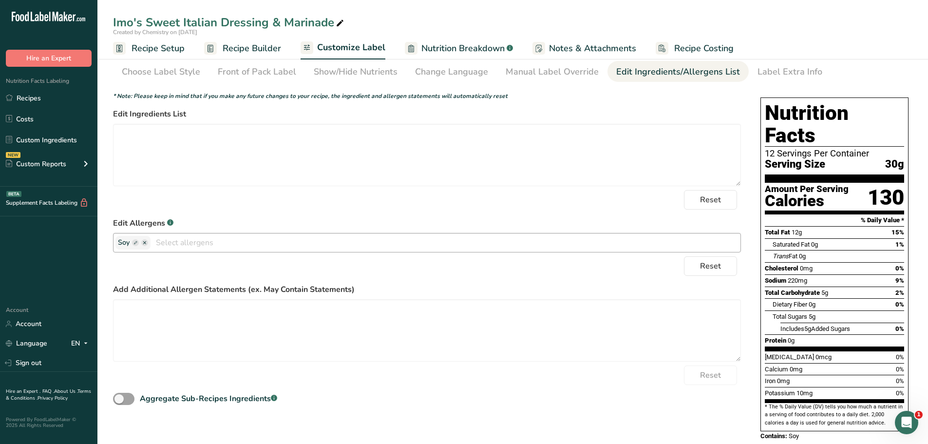
click at [141, 244] on icon "button" at bounding box center [144, 242] width 7 height 7
click at [147, 242] on span "Soy" at bounding box center [132, 243] width 35 height 14
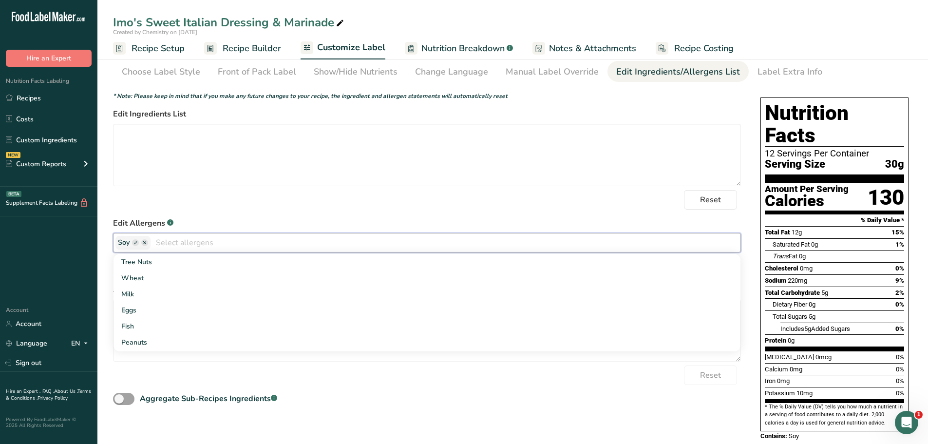
click at [147, 242] on ellipse "button" at bounding box center [144, 242] width 7 height 7
click at [146, 242] on g "button" at bounding box center [144, 242] width 7 height 7
click at [143, 242] on ellipse "button" at bounding box center [144, 242] width 7 height 7
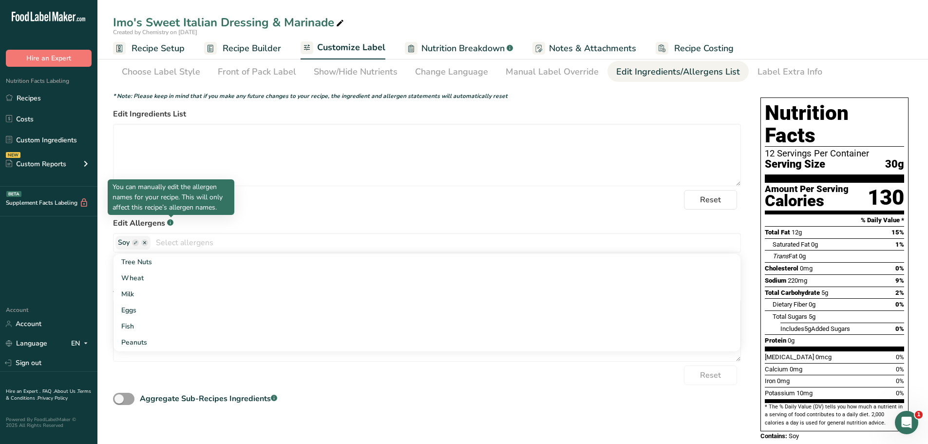
click at [195, 206] on p "You can manually edit the allergen names for your recipe. This will only affect…" at bounding box center [171, 197] width 117 height 31
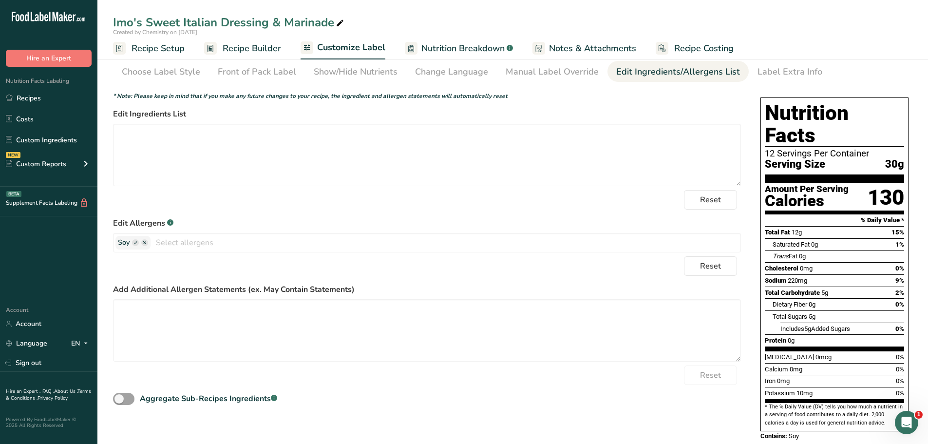
click at [332, 208] on div "Reset" at bounding box center [427, 199] width 628 height 19
click at [164, 75] on div "Choose Label Style" at bounding box center [161, 71] width 78 height 13
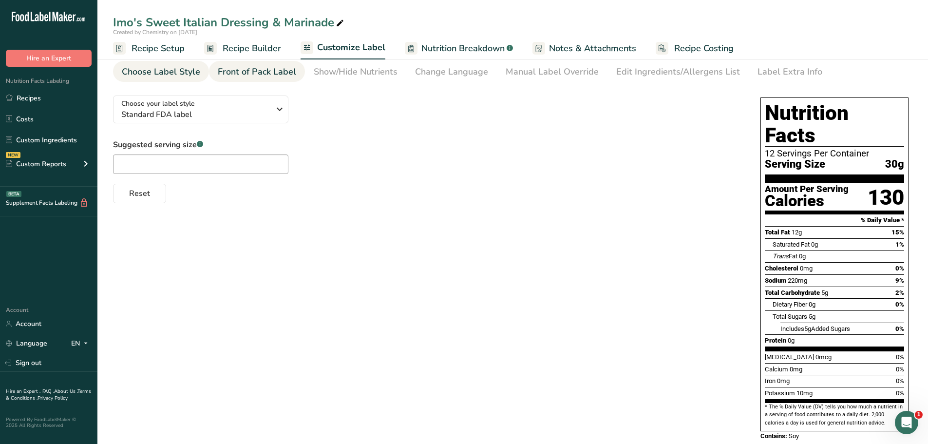
click at [247, 75] on div "Front of Pack Label" at bounding box center [257, 71] width 78 height 13
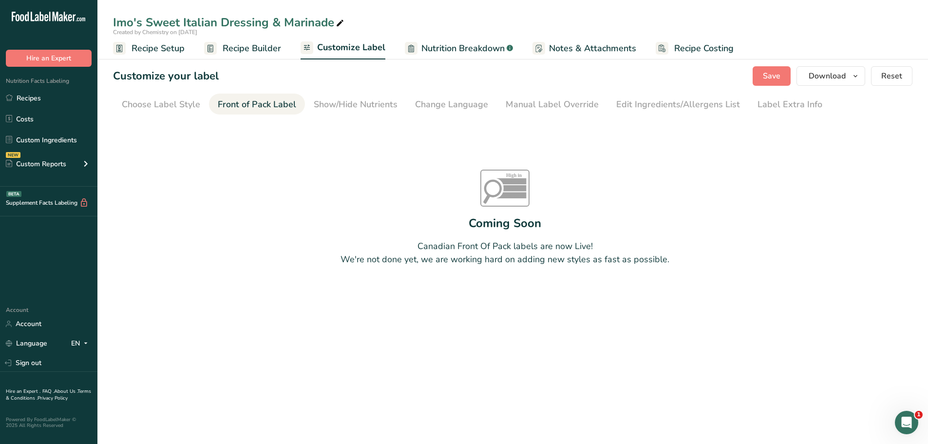
scroll to position [0, 0]
click at [354, 46] on span "Customize Label" at bounding box center [351, 47] width 68 height 13
click at [449, 108] on div "Change Language" at bounding box center [451, 104] width 73 height 13
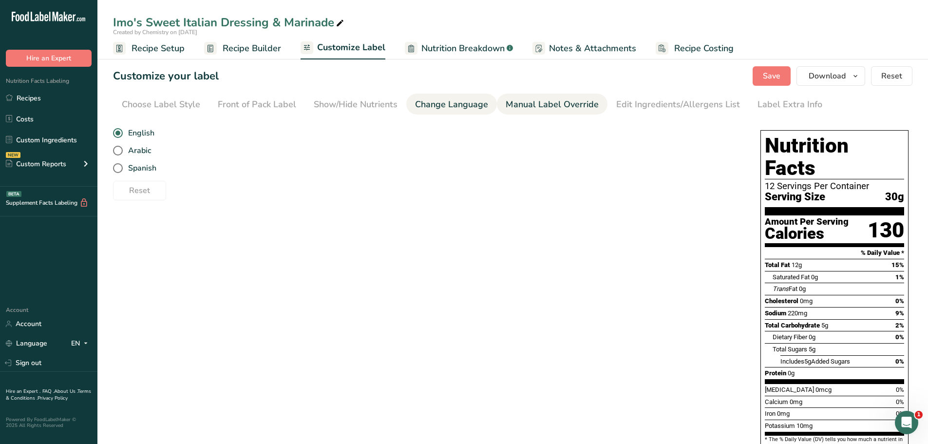
click at [549, 104] on div "Manual Label Override" at bounding box center [552, 104] width 93 height 13
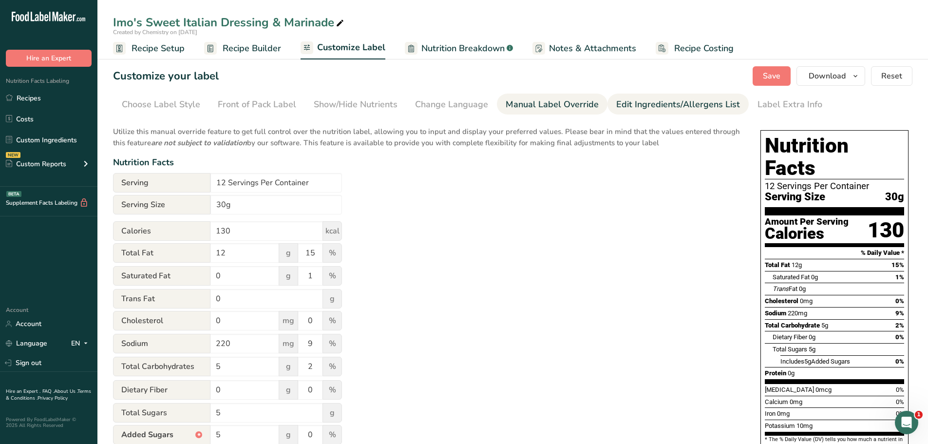
click at [648, 110] on div "Edit Ingredients/Allergens List" at bounding box center [678, 104] width 124 height 13
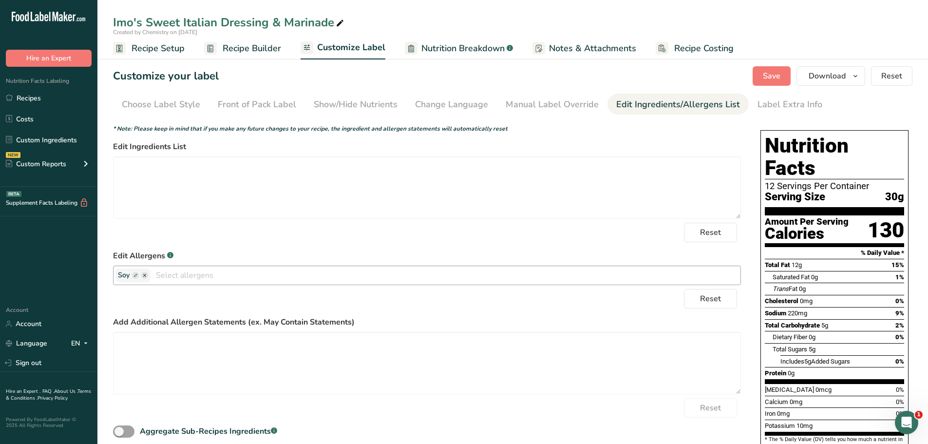
click at [144, 275] on g "button" at bounding box center [144, 275] width 7 height 7
click at [764, 75] on span "Save" at bounding box center [772, 76] width 18 height 12
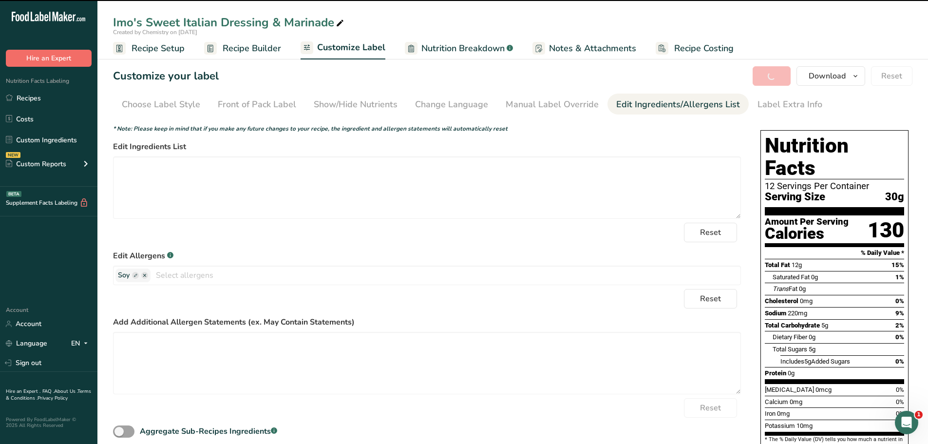
type textarea "soybean salad oil - imofoo, water, sugar - imofoo, white vinegar - imofoo, red …"
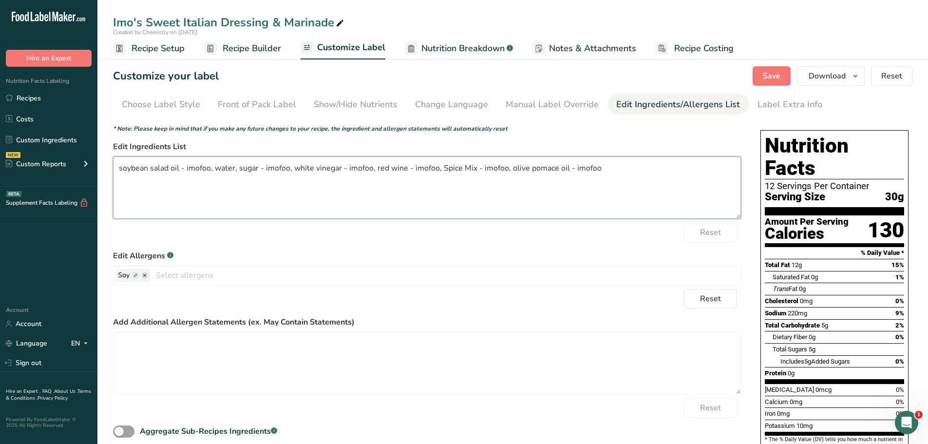
drag, startPoint x: 617, startPoint y: 171, endPoint x: 98, endPoint y: 160, distance: 519.0
click at [98, 160] on section "Customize your label Save Download Choose what to show on your downloaded label…" at bounding box center [512, 289] width 831 height 477
click at [772, 76] on span "Save" at bounding box center [772, 76] width 18 height 12
click at [143, 274] on ellipse "button" at bounding box center [144, 275] width 7 height 7
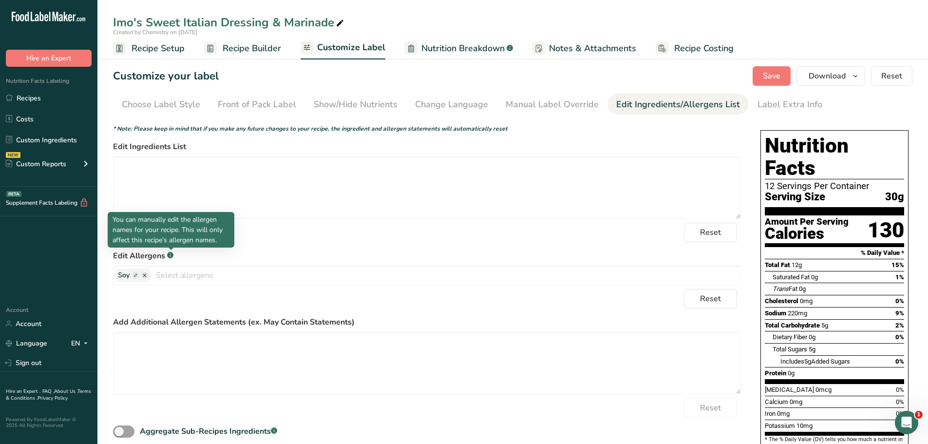
click at [172, 252] on rect at bounding box center [170, 255] width 6 height 6
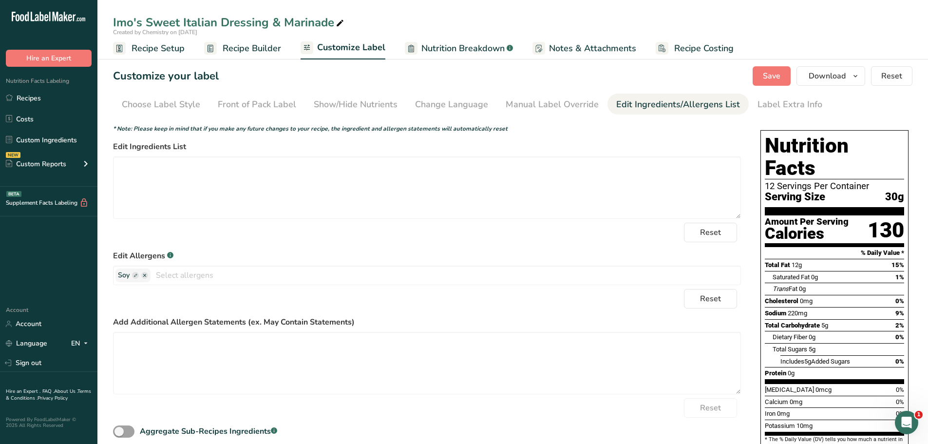
click at [172, 252] on rect at bounding box center [170, 255] width 6 height 6
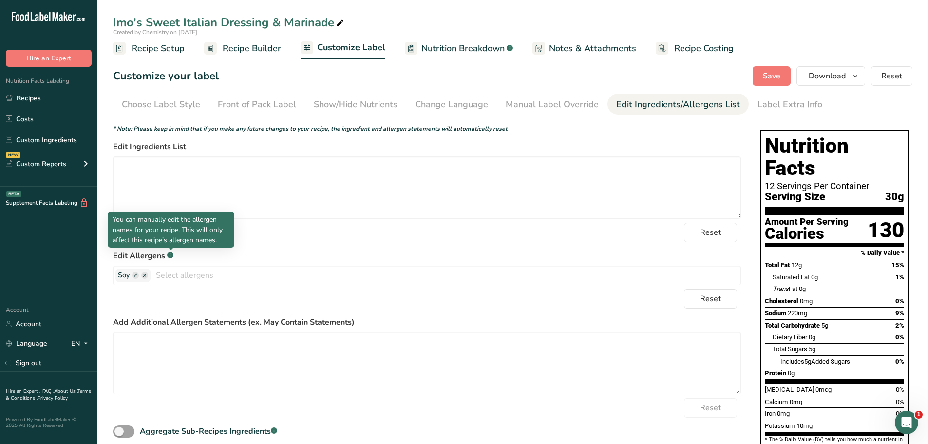
click at [172, 252] on rect at bounding box center [170, 255] width 6 height 6
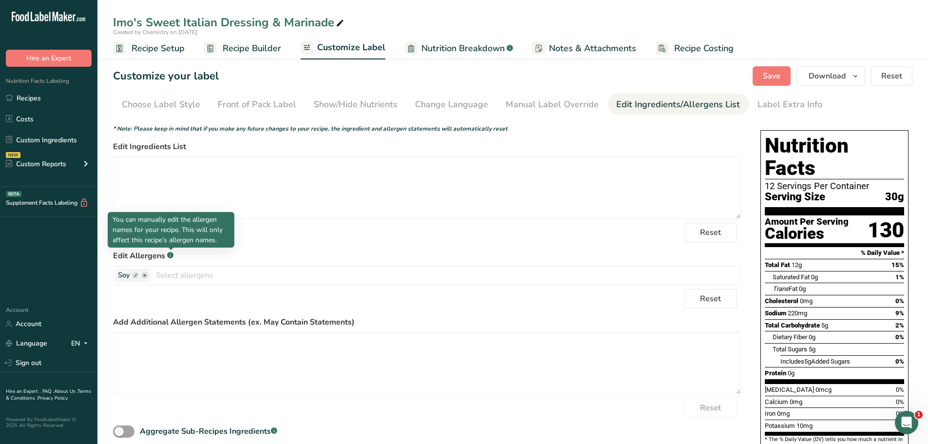
click at [172, 252] on rect at bounding box center [170, 255] width 6 height 6
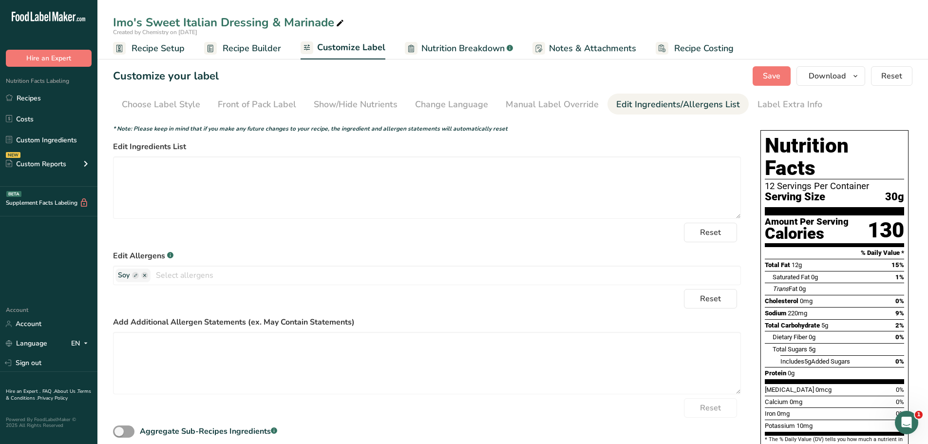
click at [172, 252] on rect at bounding box center [170, 255] width 6 height 6
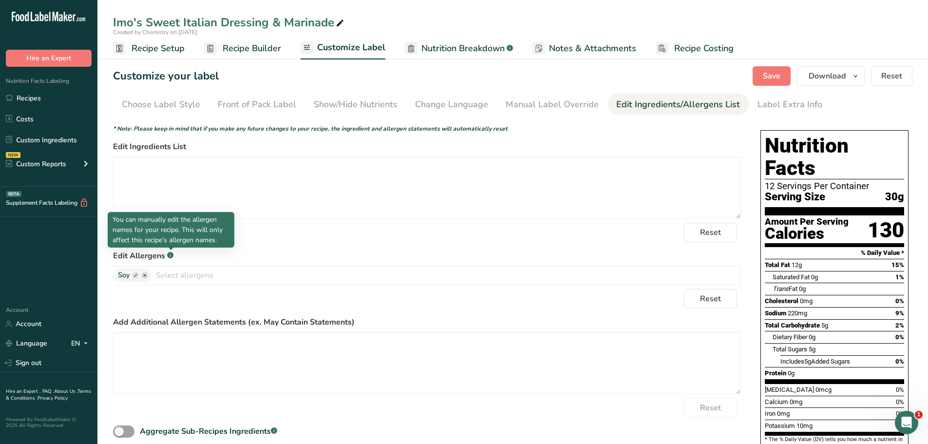
click at [172, 252] on rect at bounding box center [170, 255] width 6 height 6
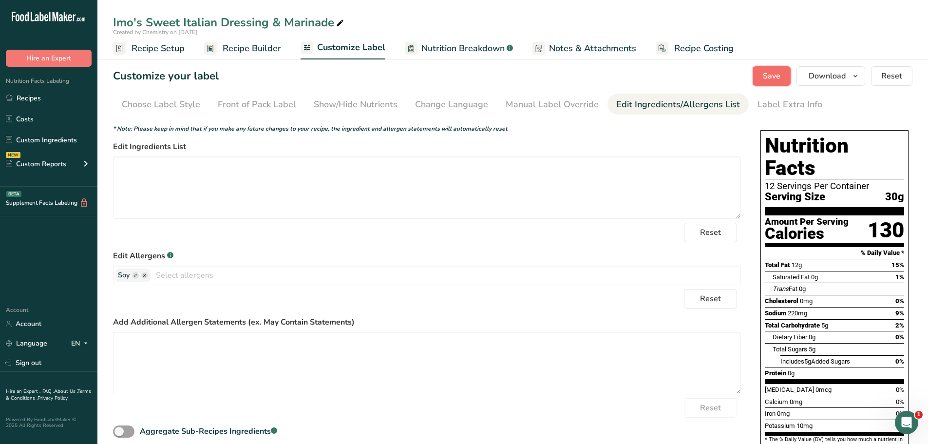
click at [770, 67] on button "Save" at bounding box center [772, 75] width 38 height 19
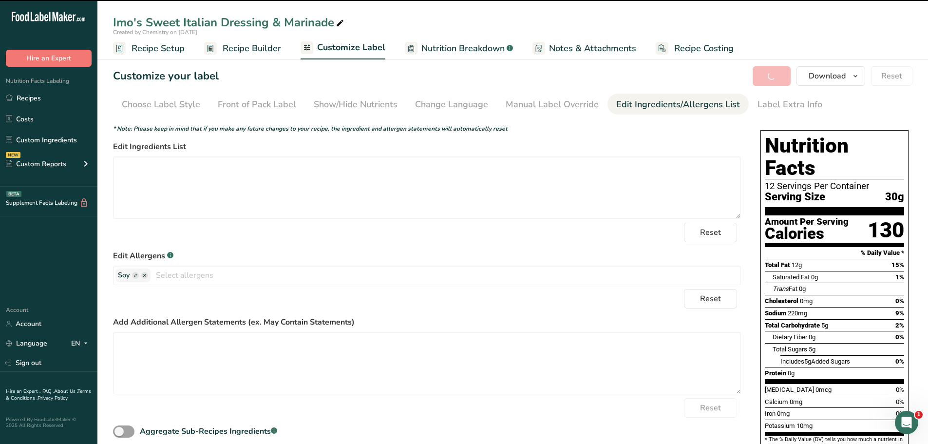
type textarea "soybean salad oil - imofoo, water, sugar - imofoo, white vinegar - imofoo, red …"
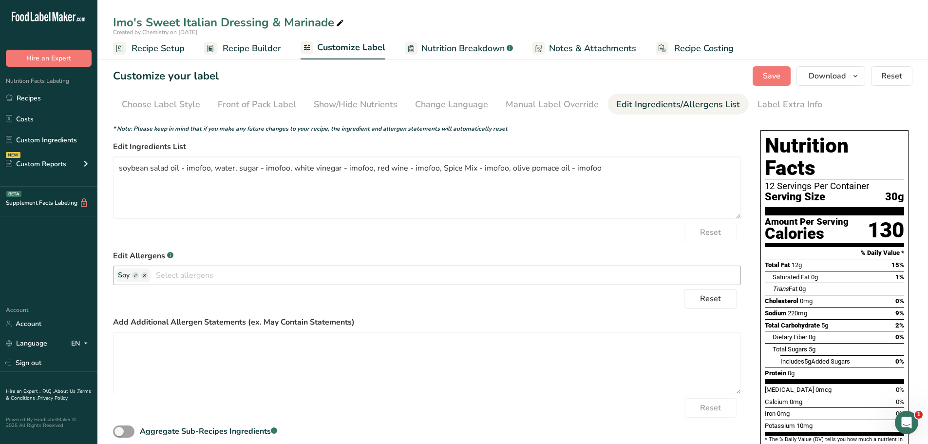
click at [147, 276] on ellipse "button" at bounding box center [144, 275] width 7 height 7
click at [145, 273] on ellipse "button" at bounding box center [144, 275] width 7 height 7
click at [133, 277] on rect "button" at bounding box center [135, 275] width 7 height 7
click at [166, 274] on input "text" at bounding box center [446, 274] width 590 height 15
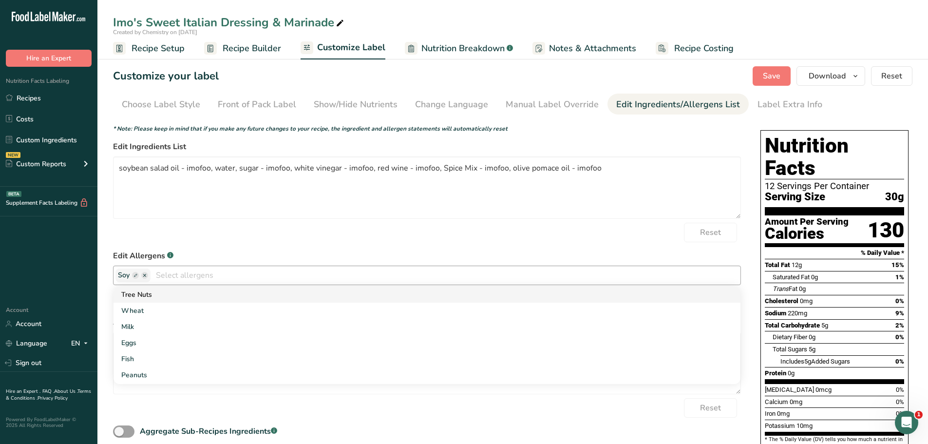
click at [155, 300] on link "Tree Nuts" at bounding box center [427, 294] width 627 height 16
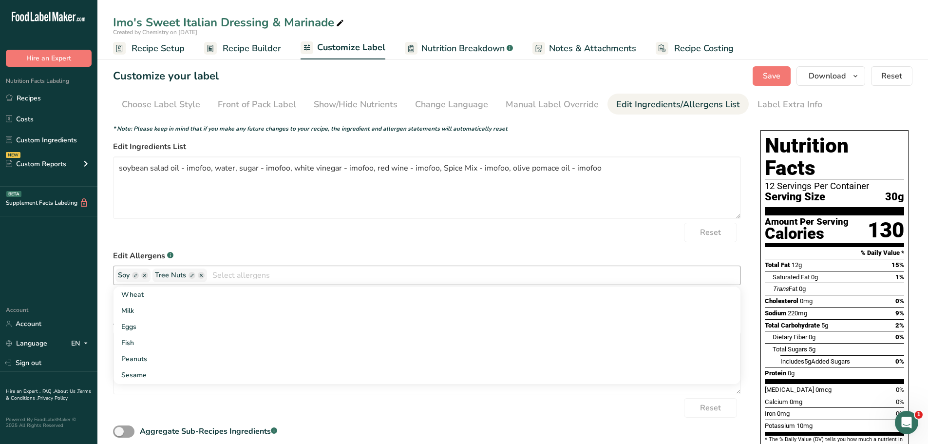
click at [146, 273] on ellipse "button" at bounding box center [144, 275] width 7 height 7
click at [165, 275] on icon "button" at bounding box center [164, 275] width 3 height 3
click at [161, 275] on ellipse "button" at bounding box center [164, 275] width 7 height 7
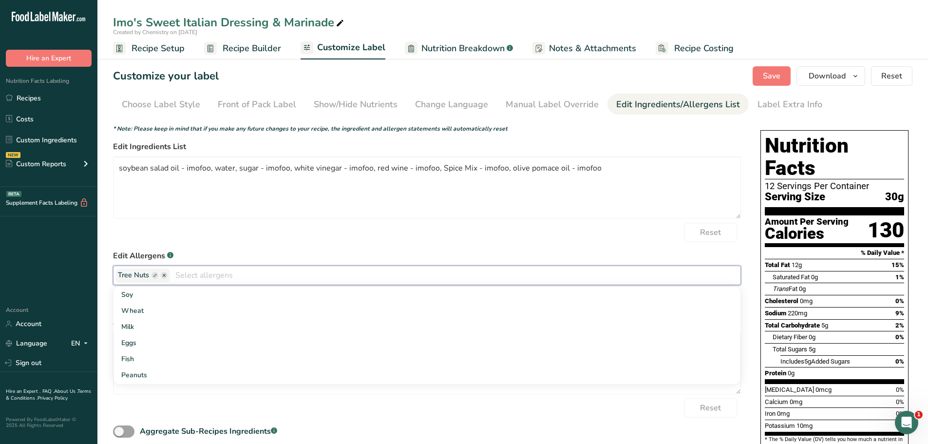
drag, startPoint x: 182, startPoint y: 276, endPoint x: 189, endPoint y: 276, distance: 6.3
click at [184, 276] on input "text" at bounding box center [455, 274] width 571 height 15
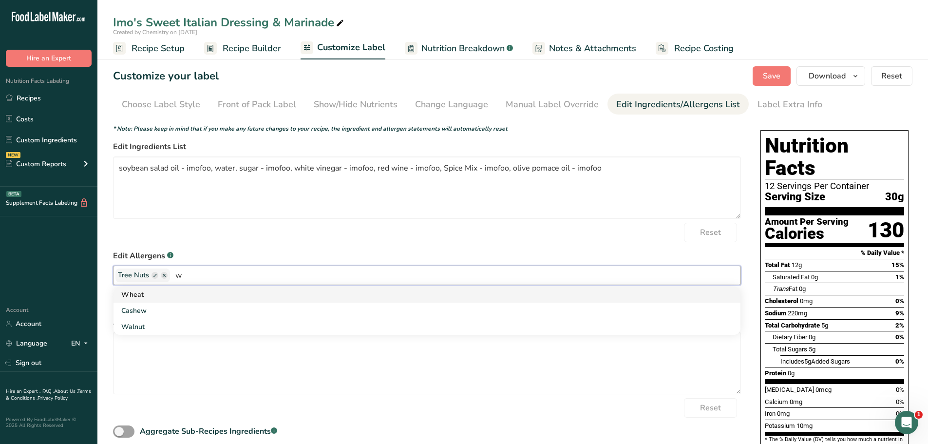
type input "w"
click at [149, 299] on link "Wheat" at bounding box center [427, 294] width 627 height 16
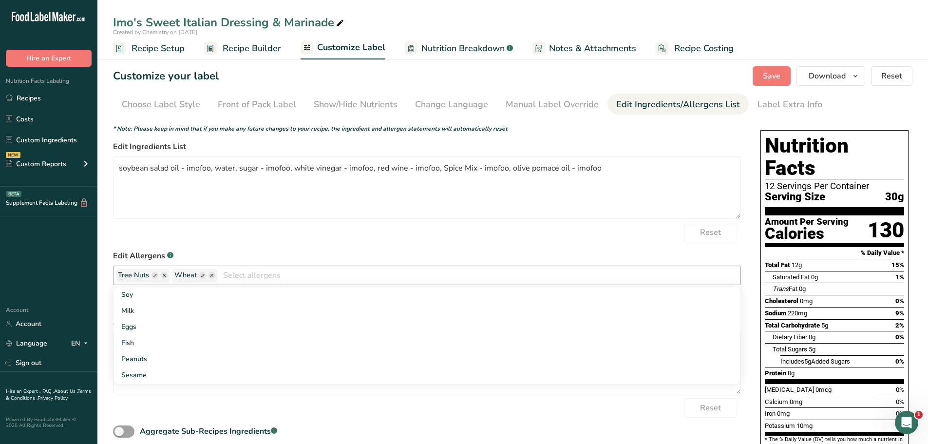
click at [164, 275] on ellipse "button" at bounding box center [164, 275] width 7 height 7
click at [155, 275] on icon "button" at bounding box center [155, 275] width 3 height 3
click at [144, 274] on rect "button" at bounding box center [146, 275] width 7 height 7
drag, startPoint x: 144, startPoint y: 274, endPoint x: 138, endPoint y: 274, distance: 5.8
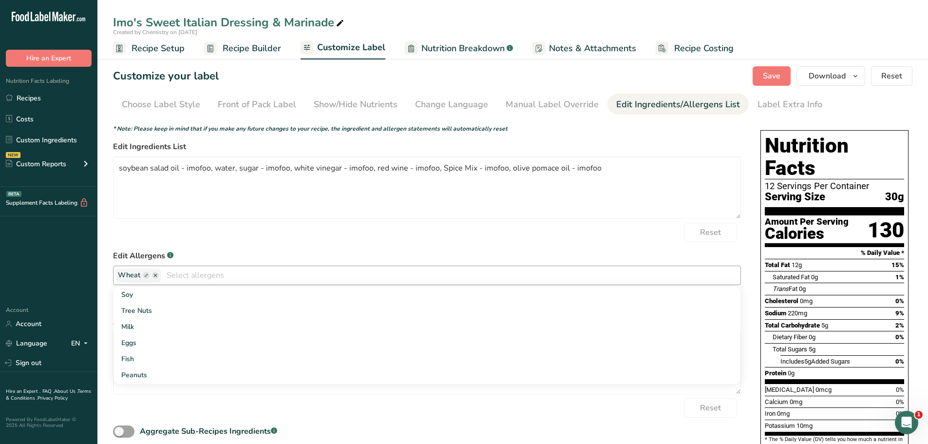
click at [140, 274] on span "Wheat" at bounding box center [138, 275] width 41 height 11
click at [136, 274] on span "Wheat" at bounding box center [129, 275] width 22 height 11
click at [139, 278] on span "Wheat" at bounding box center [129, 275] width 22 height 11
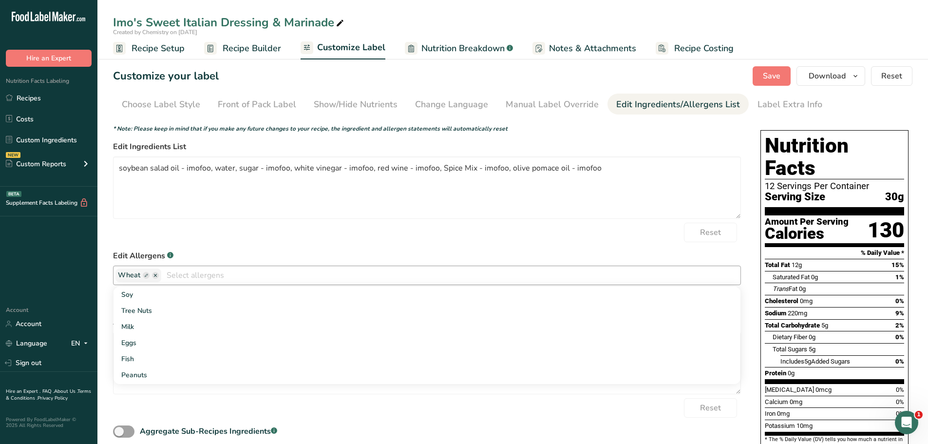
click at [131, 273] on span "Wheat" at bounding box center [129, 275] width 22 height 11
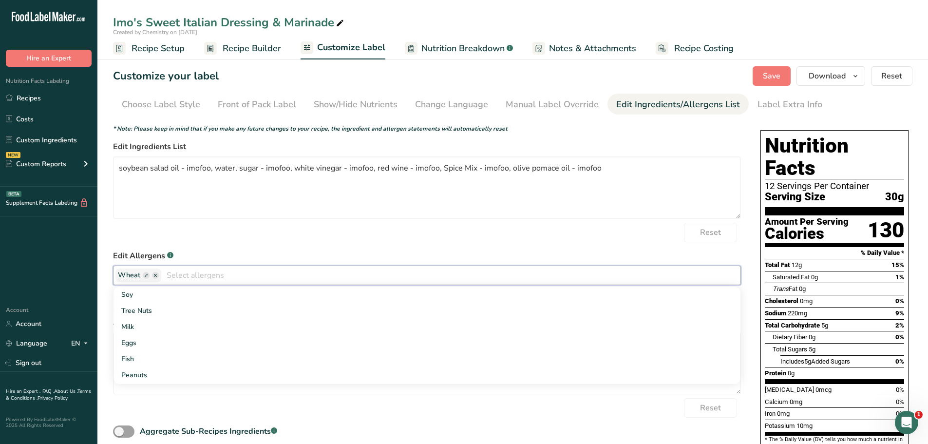
click at [131, 273] on span "Wheat" at bounding box center [129, 275] width 22 height 11
click at [153, 277] on ellipse "button" at bounding box center [155, 275] width 7 height 7
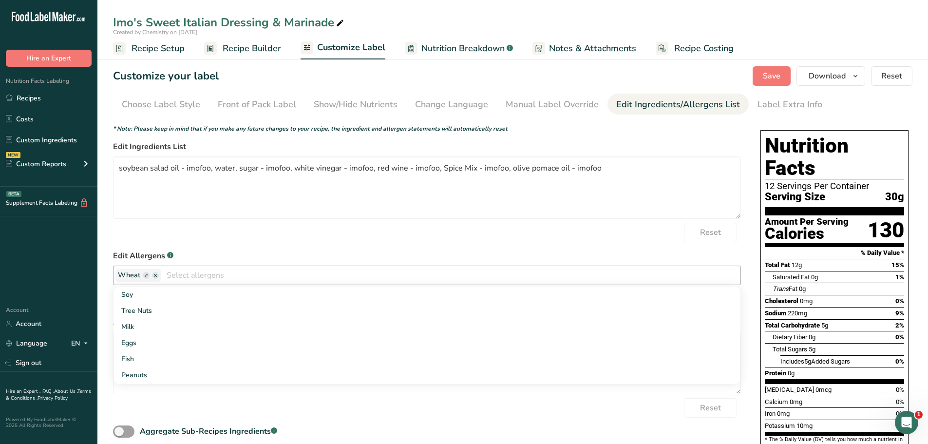
click at [154, 277] on g "button" at bounding box center [155, 275] width 7 height 7
click at [154, 277] on icon "button" at bounding box center [155, 275] width 3 height 3
click at [154, 276] on icon "button" at bounding box center [155, 275] width 3 height 3
click at [154, 274] on icon "button" at bounding box center [155, 275] width 3 height 3
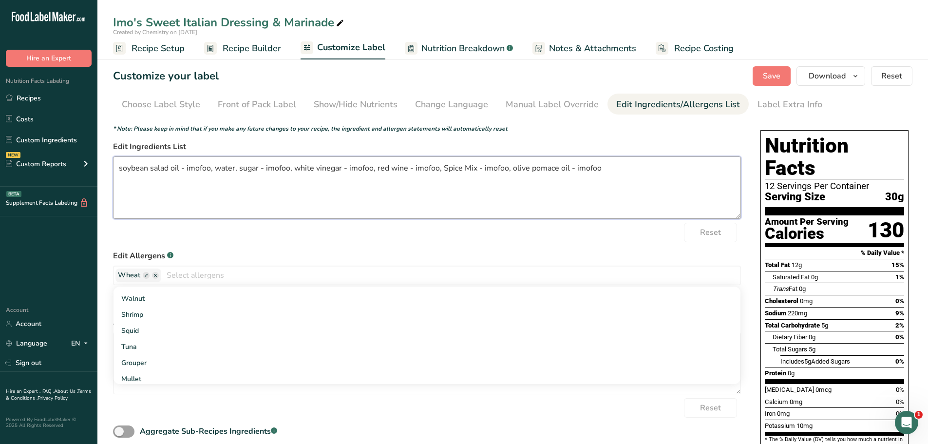
click at [324, 219] on form "* Note: Please keep in mind that if you make any future changes to your recipe,…" at bounding box center [427, 281] width 628 height 315
click at [329, 236] on div "Reset" at bounding box center [427, 232] width 628 height 19
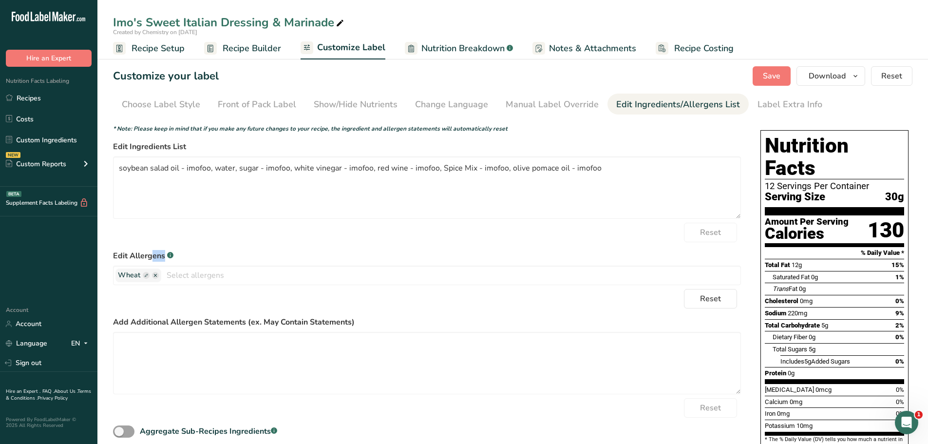
click at [329, 236] on div "Reset" at bounding box center [427, 232] width 628 height 19
click at [369, 187] on textarea "soybean salad oil - imofoo, water, sugar - imofoo, white vinegar - imofoo, red …" at bounding box center [427, 187] width 628 height 62
drag, startPoint x: 609, startPoint y: 168, endPoint x: 95, endPoint y: 157, distance: 513.6
click at [95, 157] on div ".a-20{fill:#fff;} Hire an Expert Nutrition Facts Labeling Recipes Costs Custom …" at bounding box center [464, 264] width 928 height 528
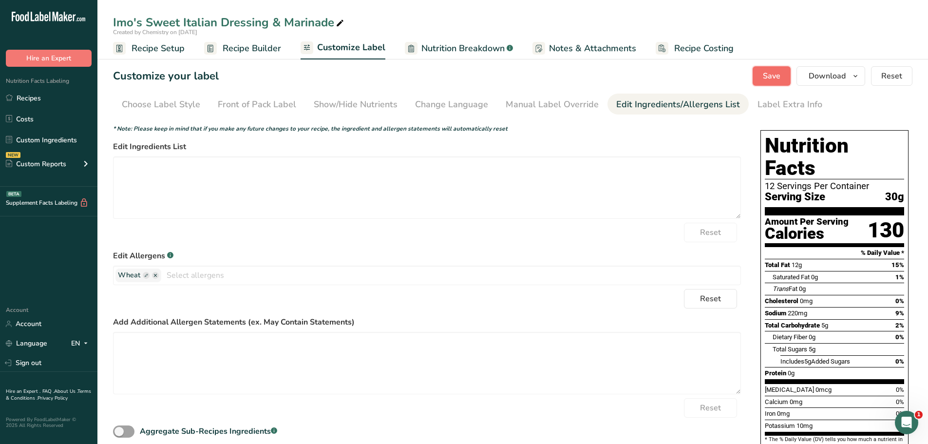
click at [768, 78] on span "Save" at bounding box center [772, 76] width 18 height 12
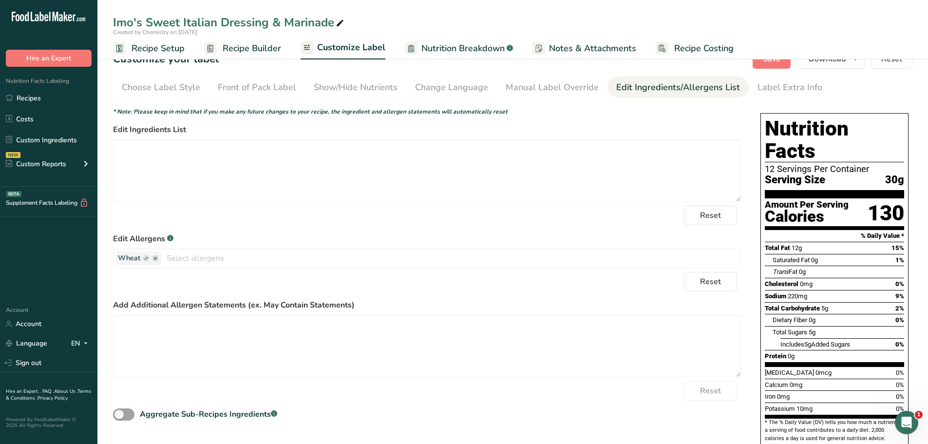
scroll to position [33, 0]
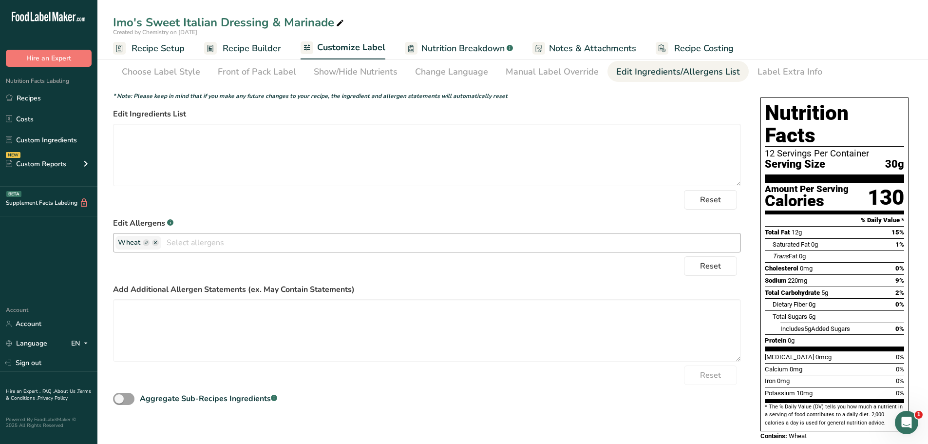
click at [154, 242] on icon "button" at bounding box center [155, 242] width 3 height 3
click at [350, 168] on textarea at bounding box center [427, 155] width 628 height 62
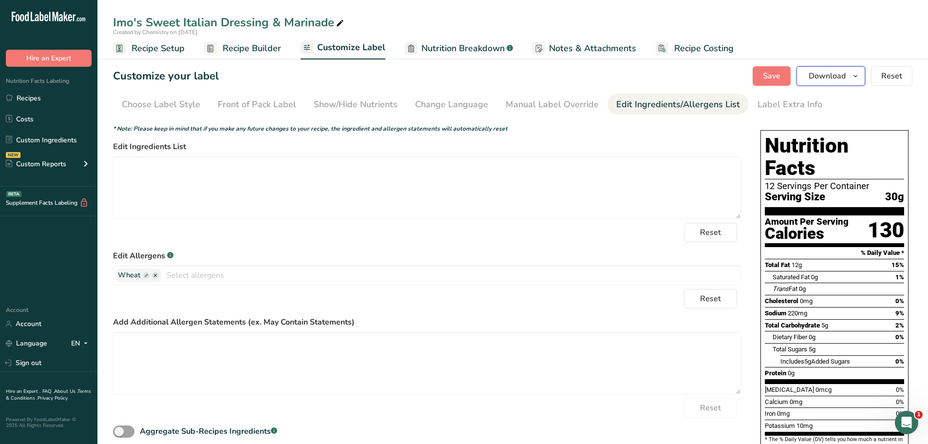
click at [853, 74] on icon "button" at bounding box center [856, 76] width 8 height 12
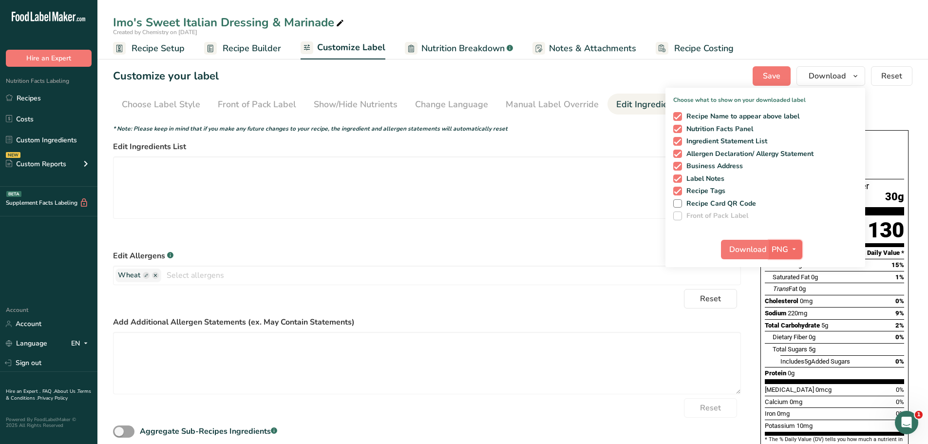
click at [793, 249] on icon "button" at bounding box center [794, 249] width 8 height 12
click at [788, 317] on link "PDF" at bounding box center [786, 317] width 31 height 16
click at [748, 250] on span "Download" at bounding box center [748, 250] width 37 height 12
click at [153, 275] on ellipse "button" at bounding box center [155, 275] width 7 height 7
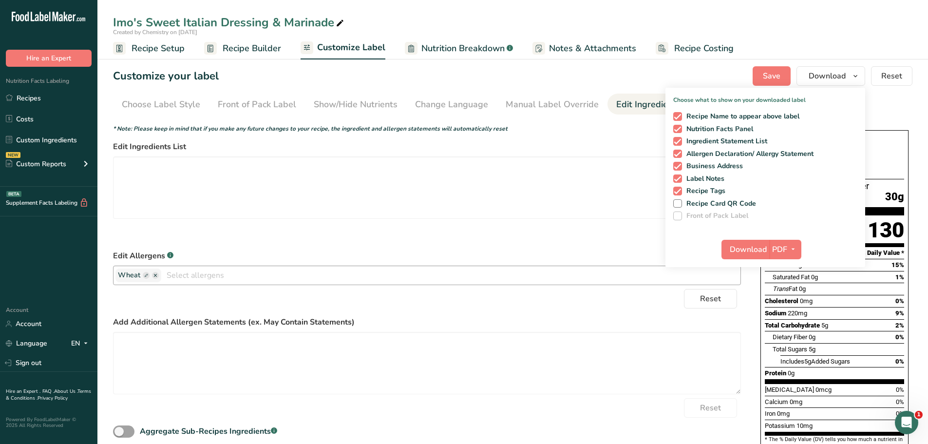
click at [153, 275] on ellipse "button" at bounding box center [155, 275] width 7 height 7
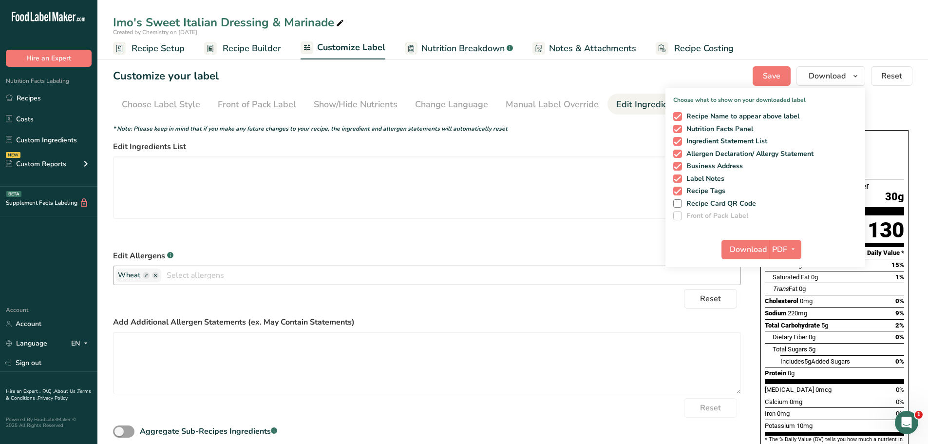
click at [153, 275] on ellipse "button" at bounding box center [155, 275] width 7 height 7
